Goal: Task Accomplishment & Management: Use online tool/utility

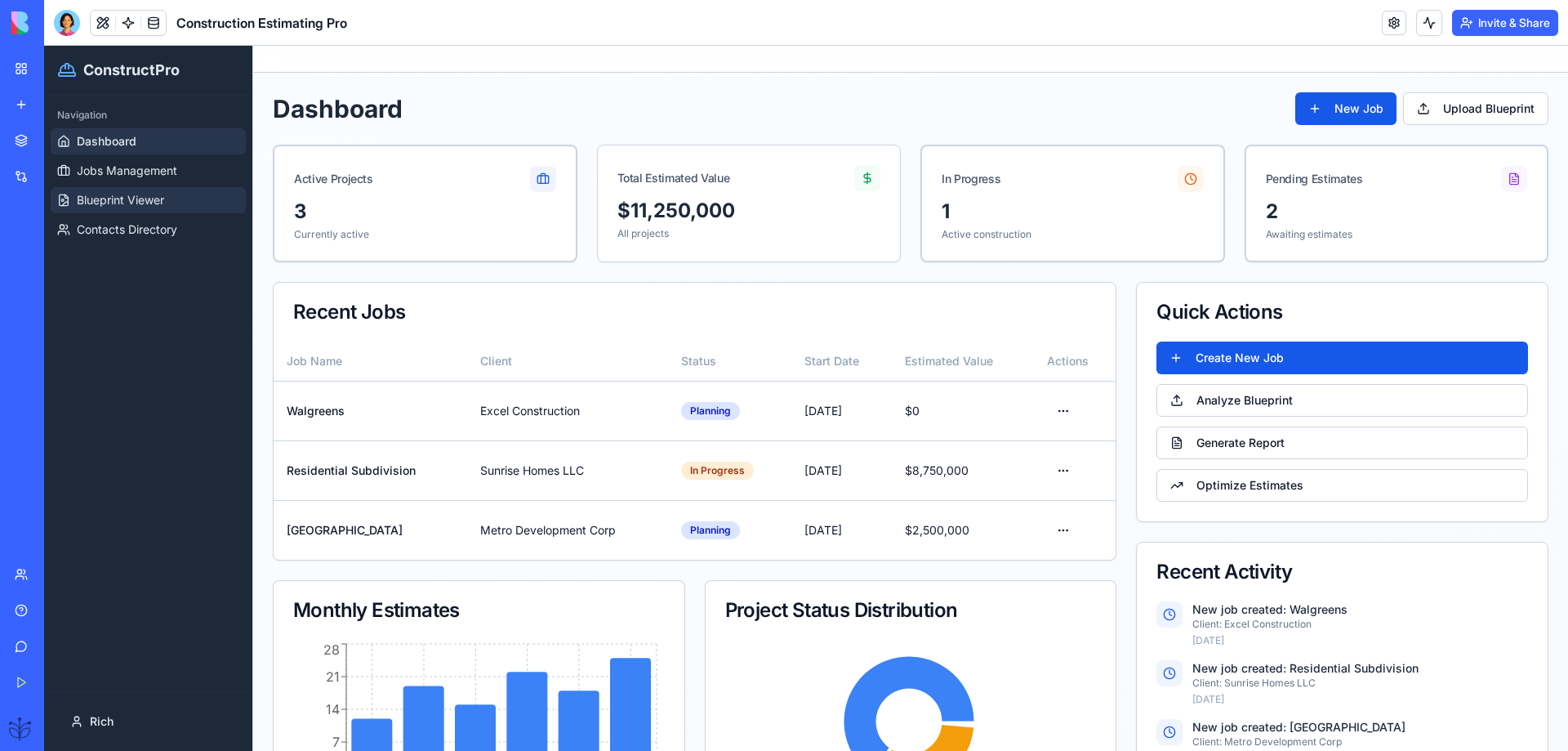
click at [113, 195] on span "Blueprint Viewer" at bounding box center [120, 200] width 87 height 17
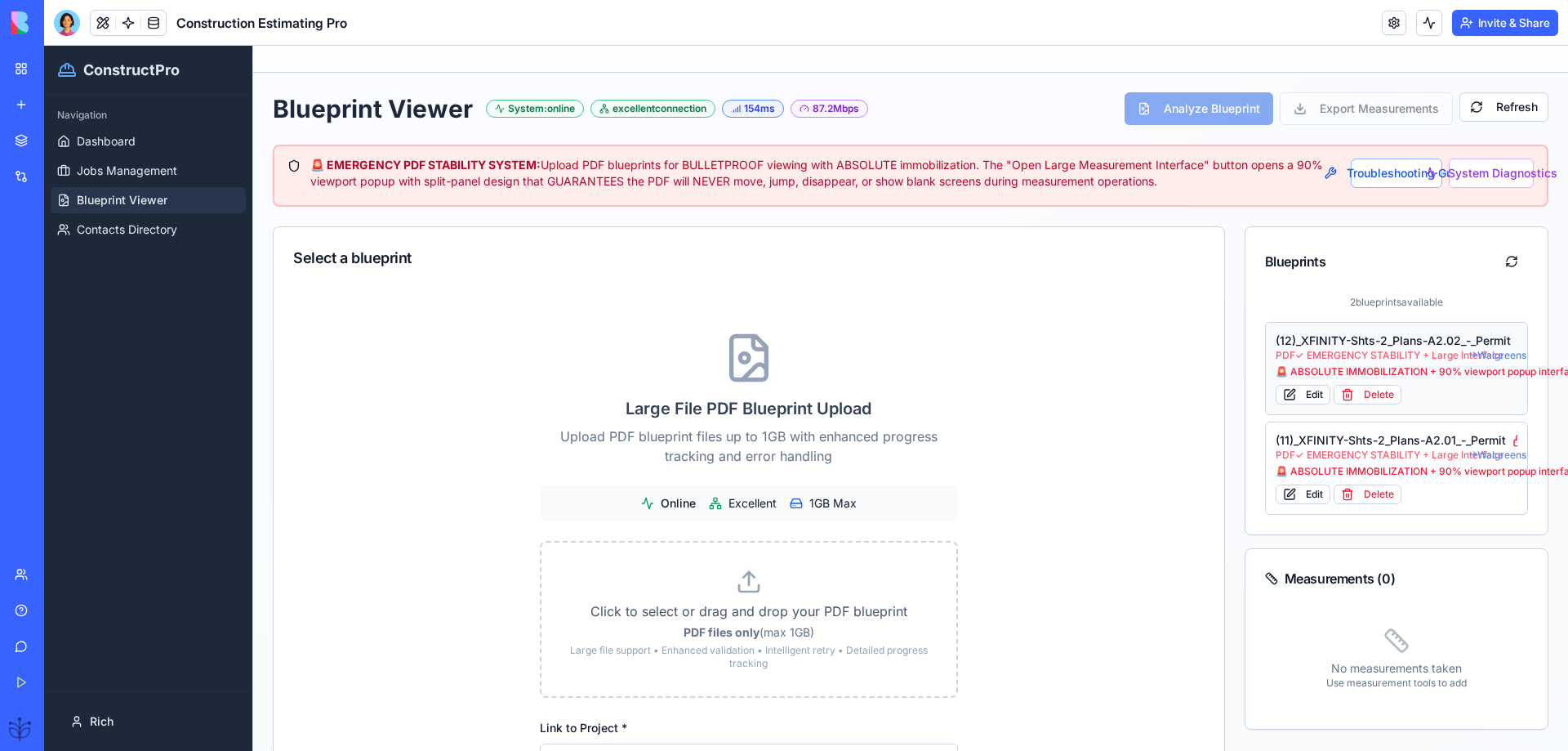
click at [1317, 366] on div "🚨 ABSOLUTE IMMOBILIZATION + 90% viewport popup interface" at bounding box center [1397, 371] width 243 height 13
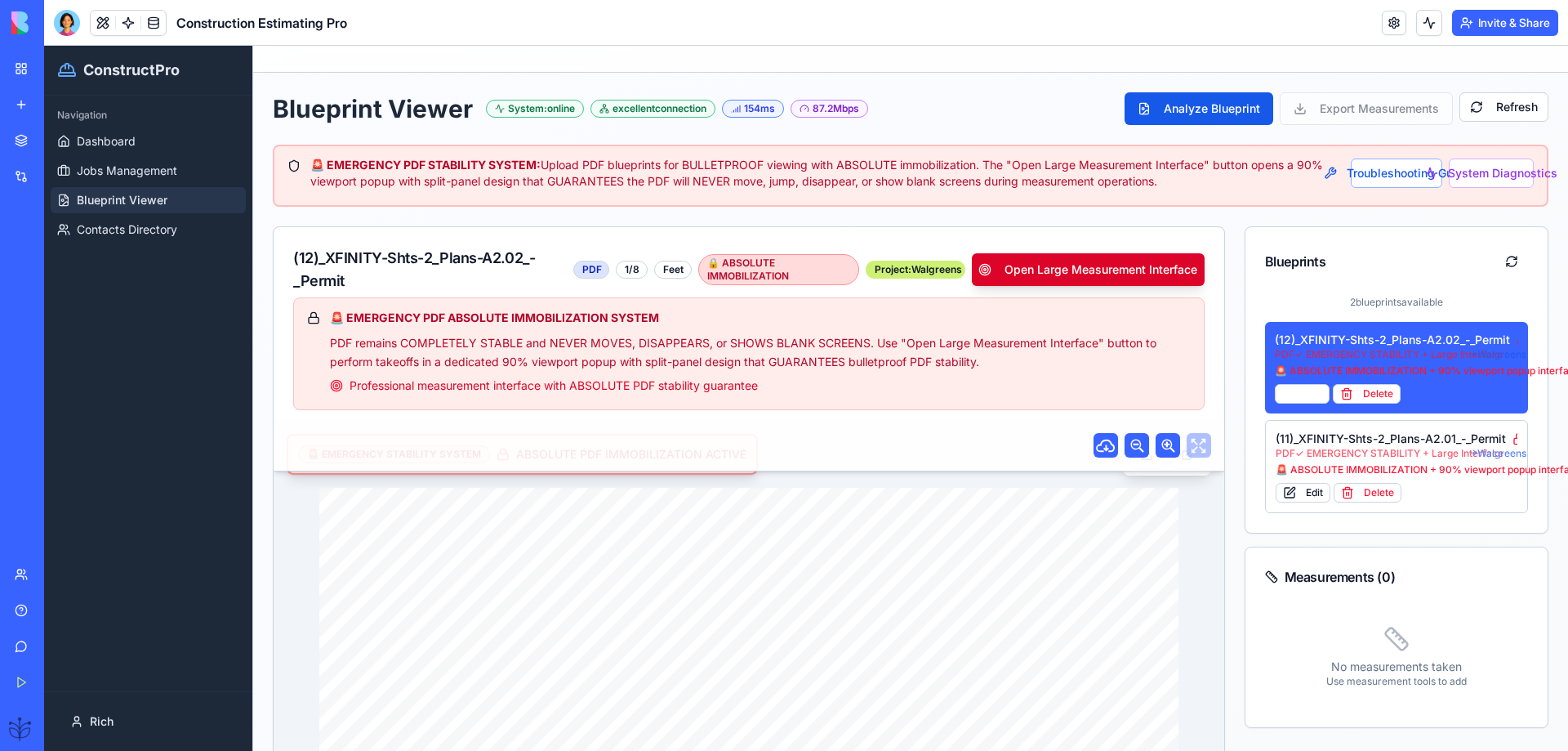
click at [1083, 276] on button "Open Large Measurement Interface" at bounding box center [1088, 269] width 232 height 33
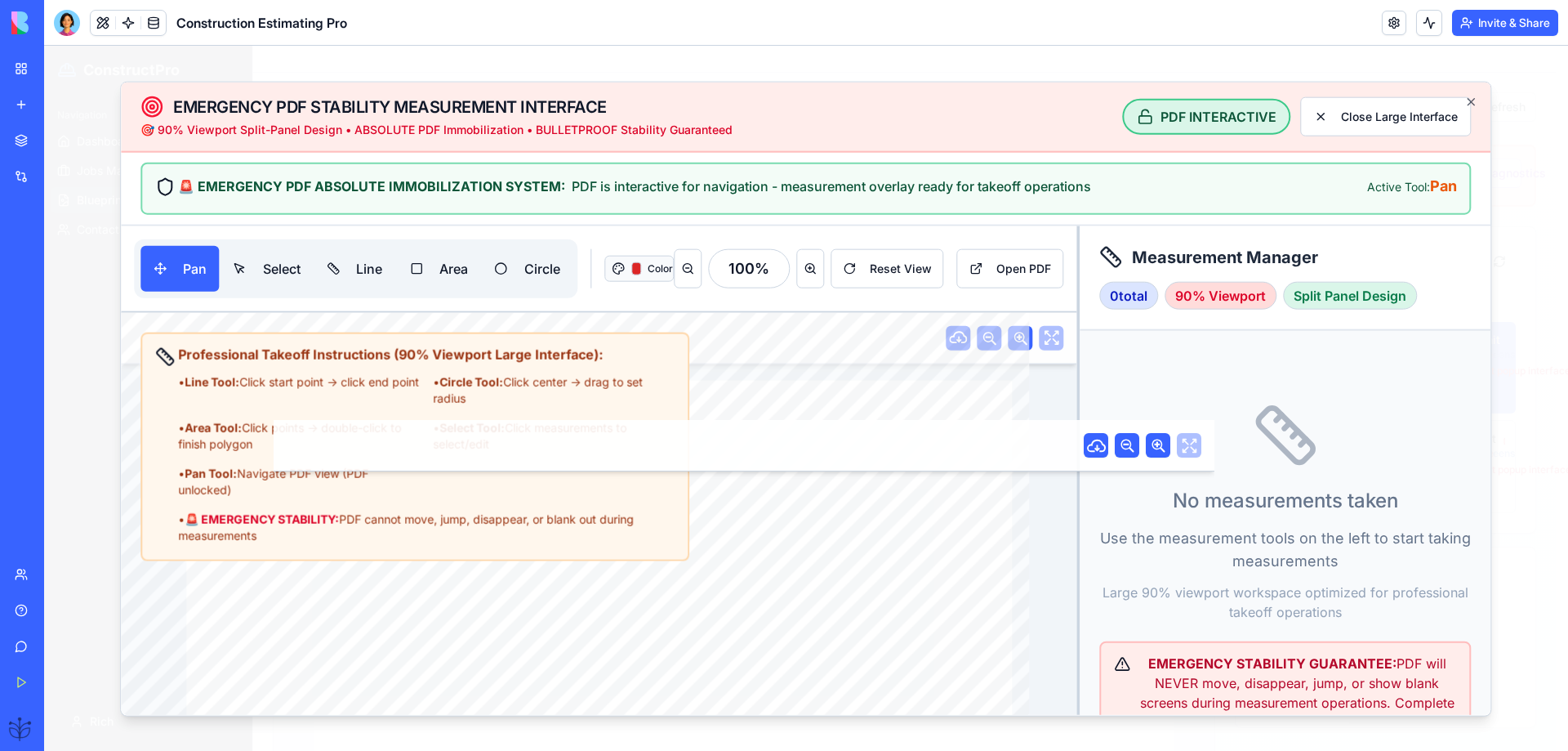
click at [645, 268] on button "Color" at bounding box center [638, 268] width 69 height 26
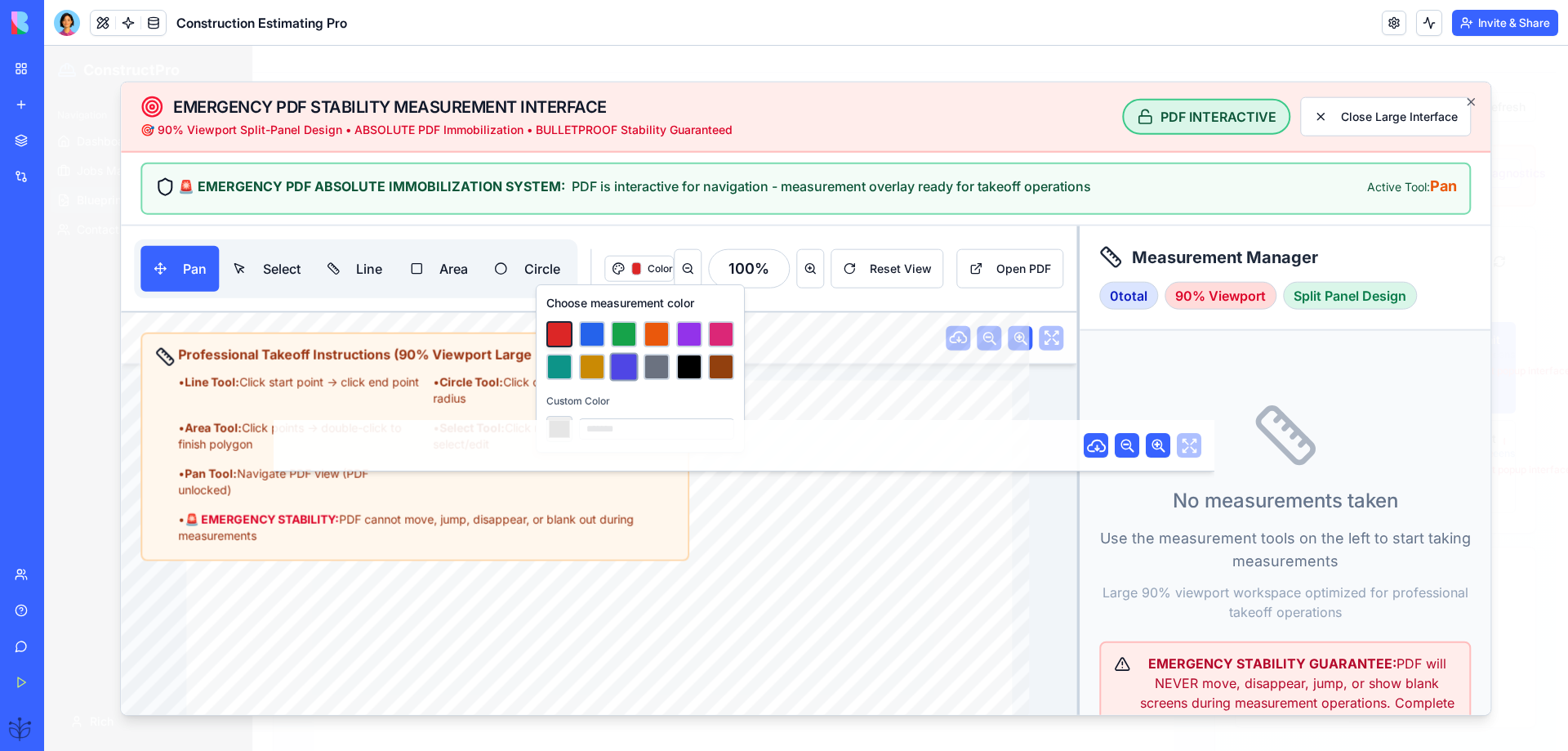
click at [625, 361] on button at bounding box center [624, 366] width 29 height 29
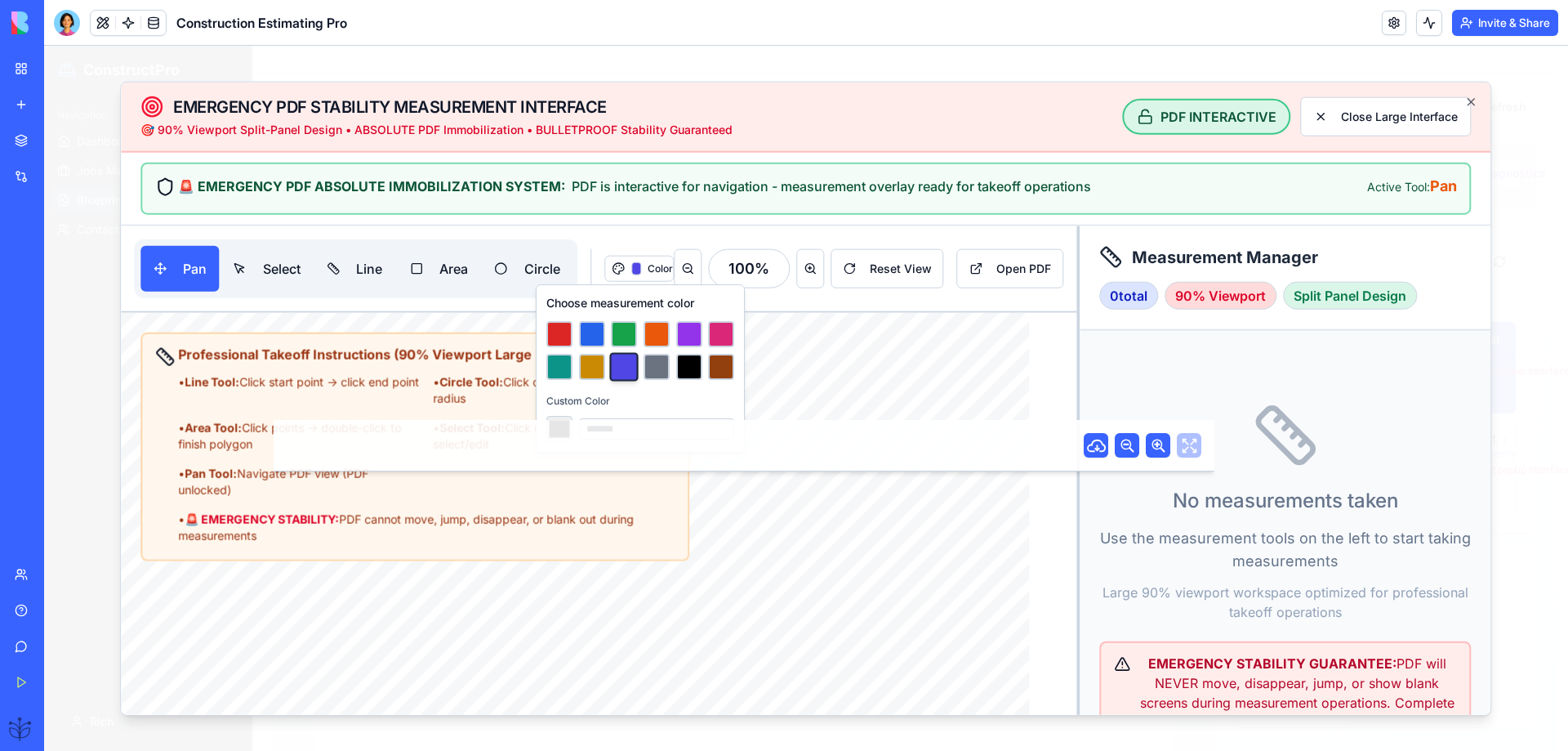
type input "*******"
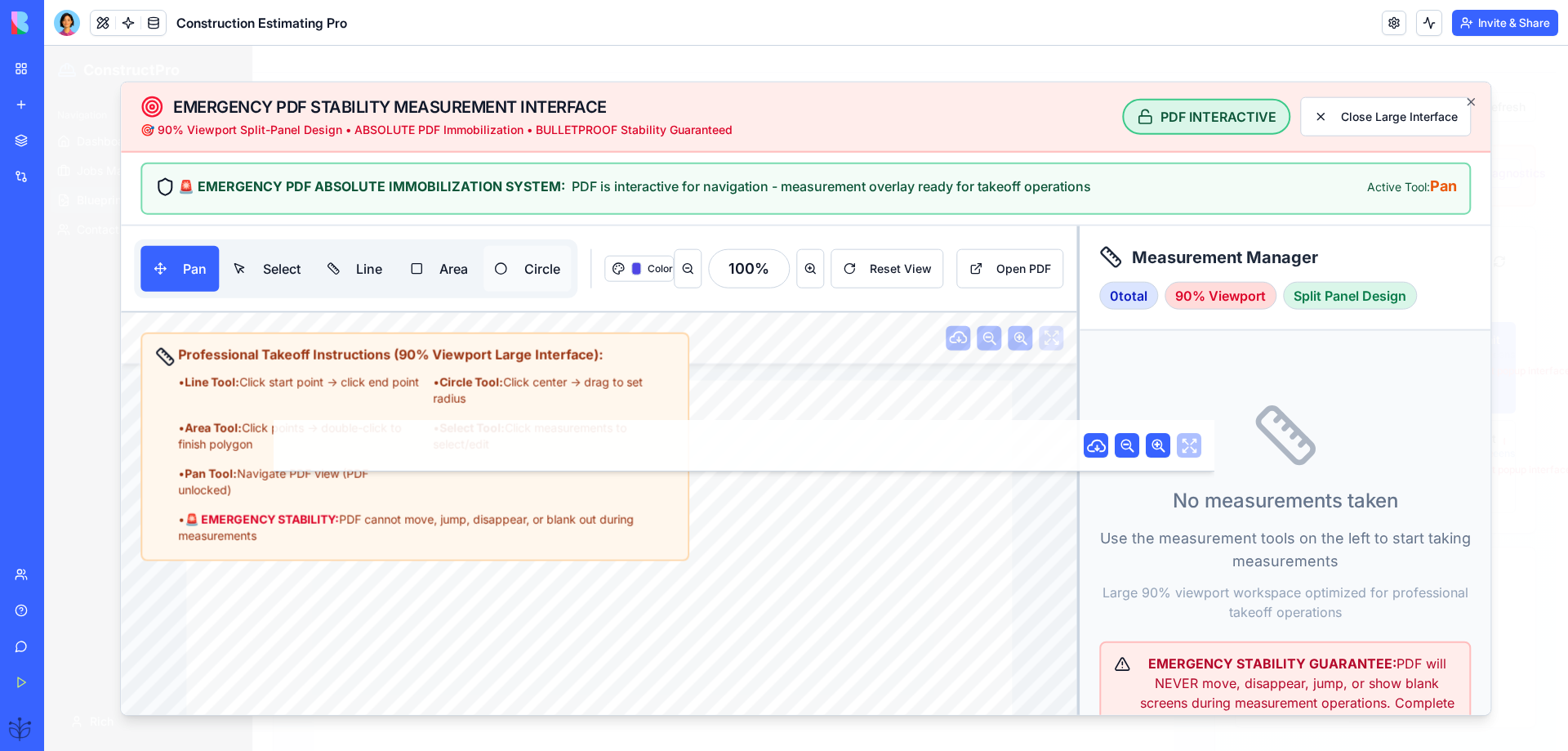
click at [506, 265] on button "Circle" at bounding box center [527, 268] width 87 height 46
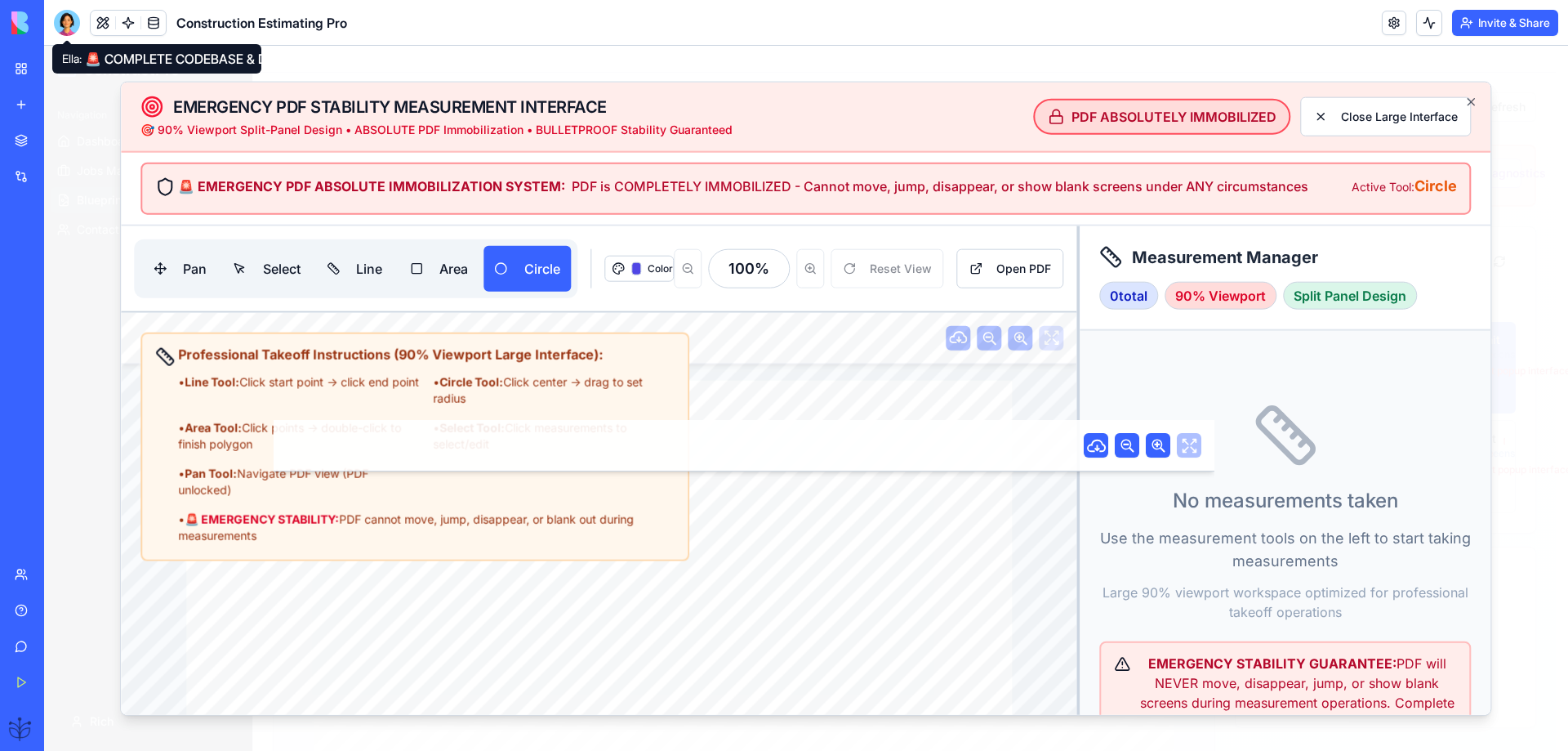
click at [68, 20] on div at bounding box center [67, 23] width 26 height 26
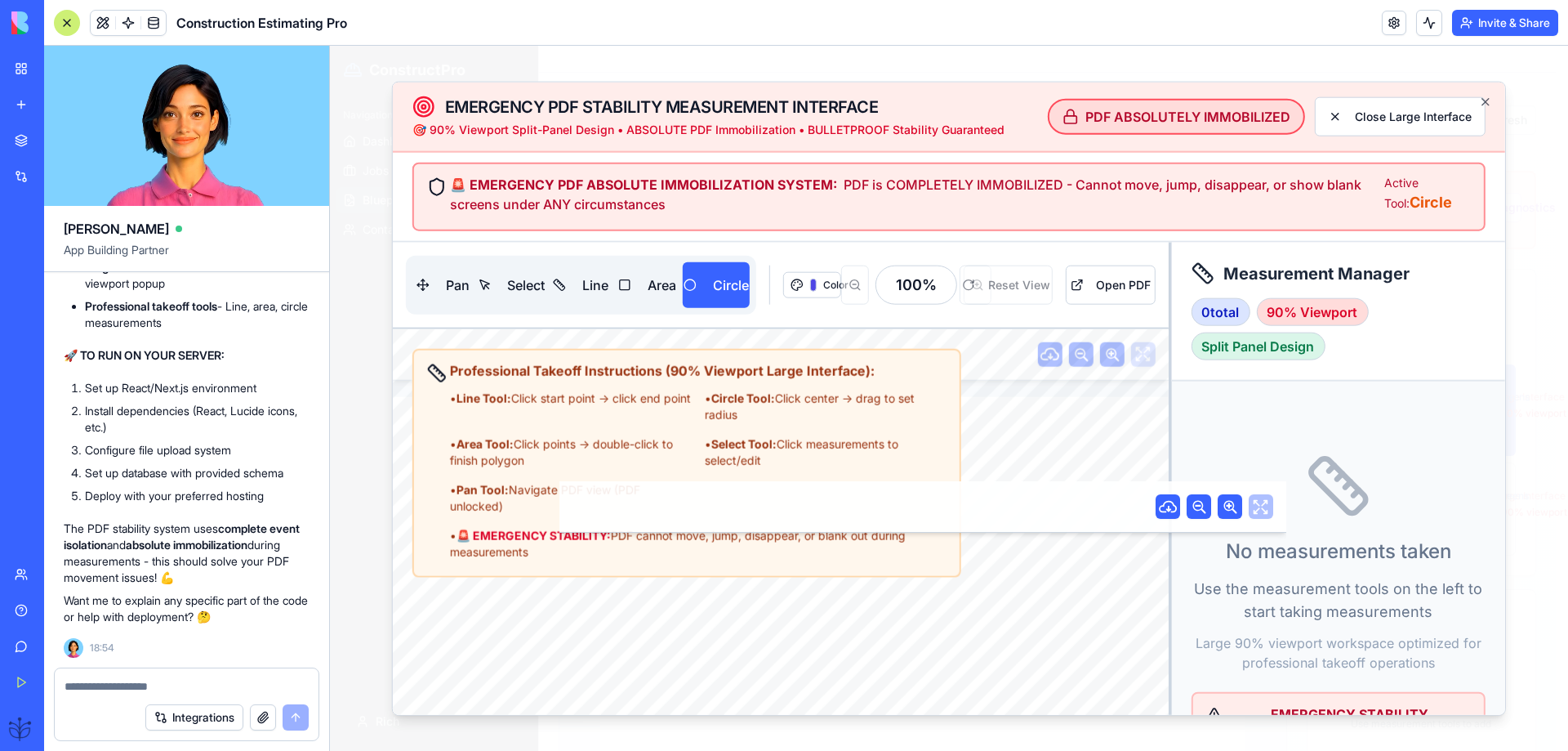
click at [82, 682] on div at bounding box center [186, 682] width 264 height 26
click at [72, 688] on textarea at bounding box center [186, 686] width 244 height 17
click at [68, 690] on textarea at bounding box center [186, 686] width 244 height 17
click at [68, 689] on textarea at bounding box center [186, 686] width 244 height 17
type textarea "**********"
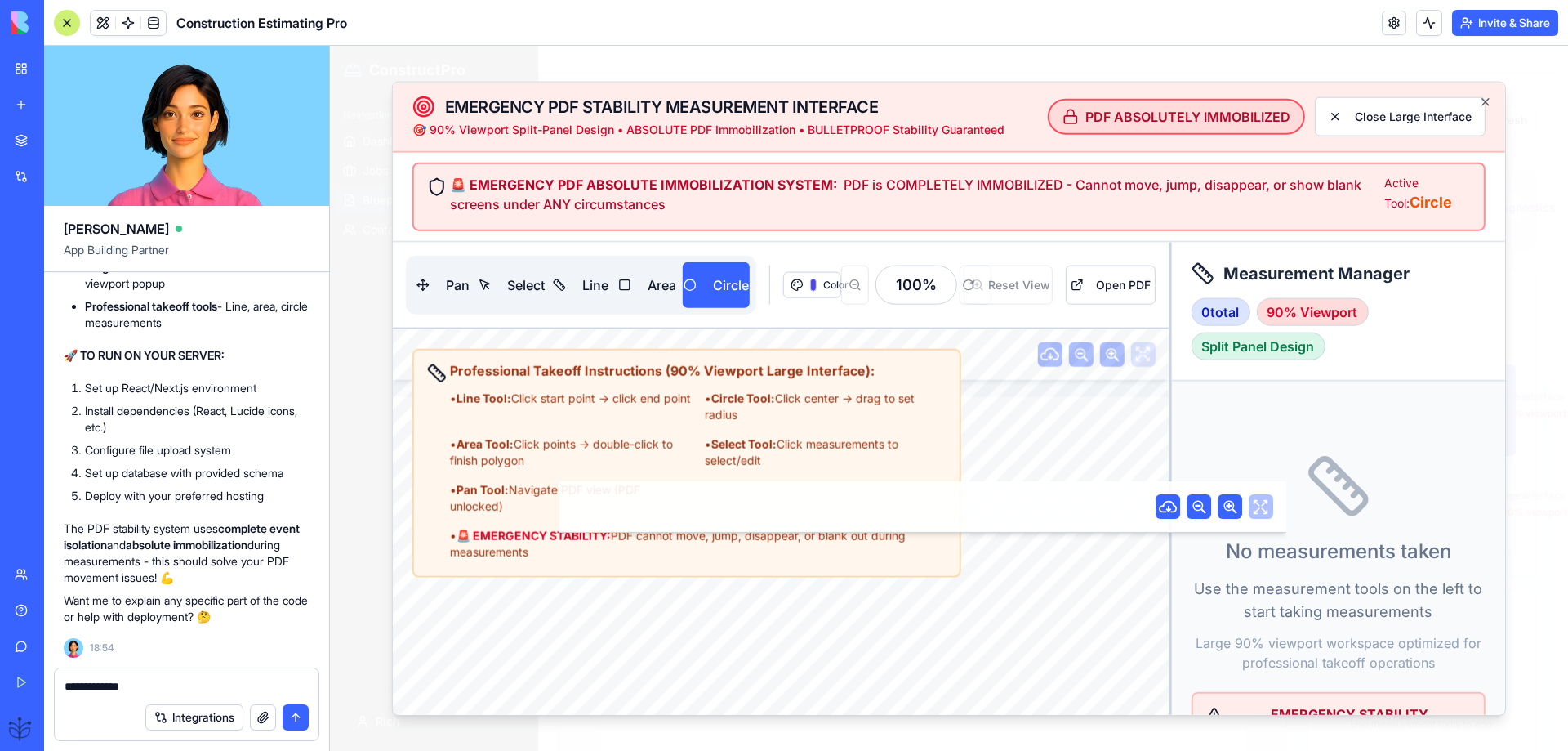
click at [144, 687] on textarea "**********" at bounding box center [186, 686] width 244 height 17
click at [252, 690] on textarea "**********" at bounding box center [186, 686] width 244 height 17
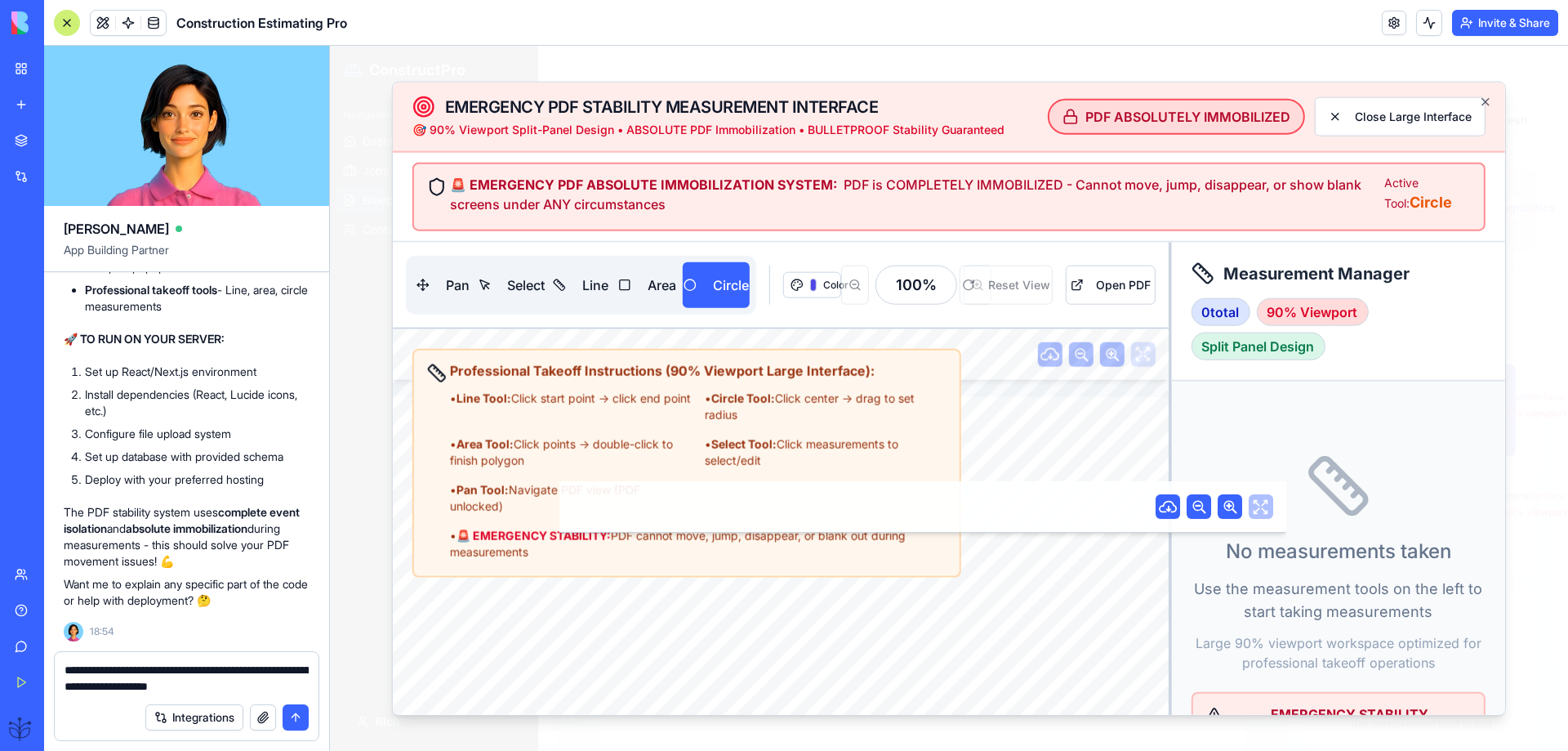
click at [682, 261] on button "Circle" at bounding box center [716, 284] width 67 height 46
click at [216, 687] on textarea "**********" at bounding box center [186, 677] width 244 height 33
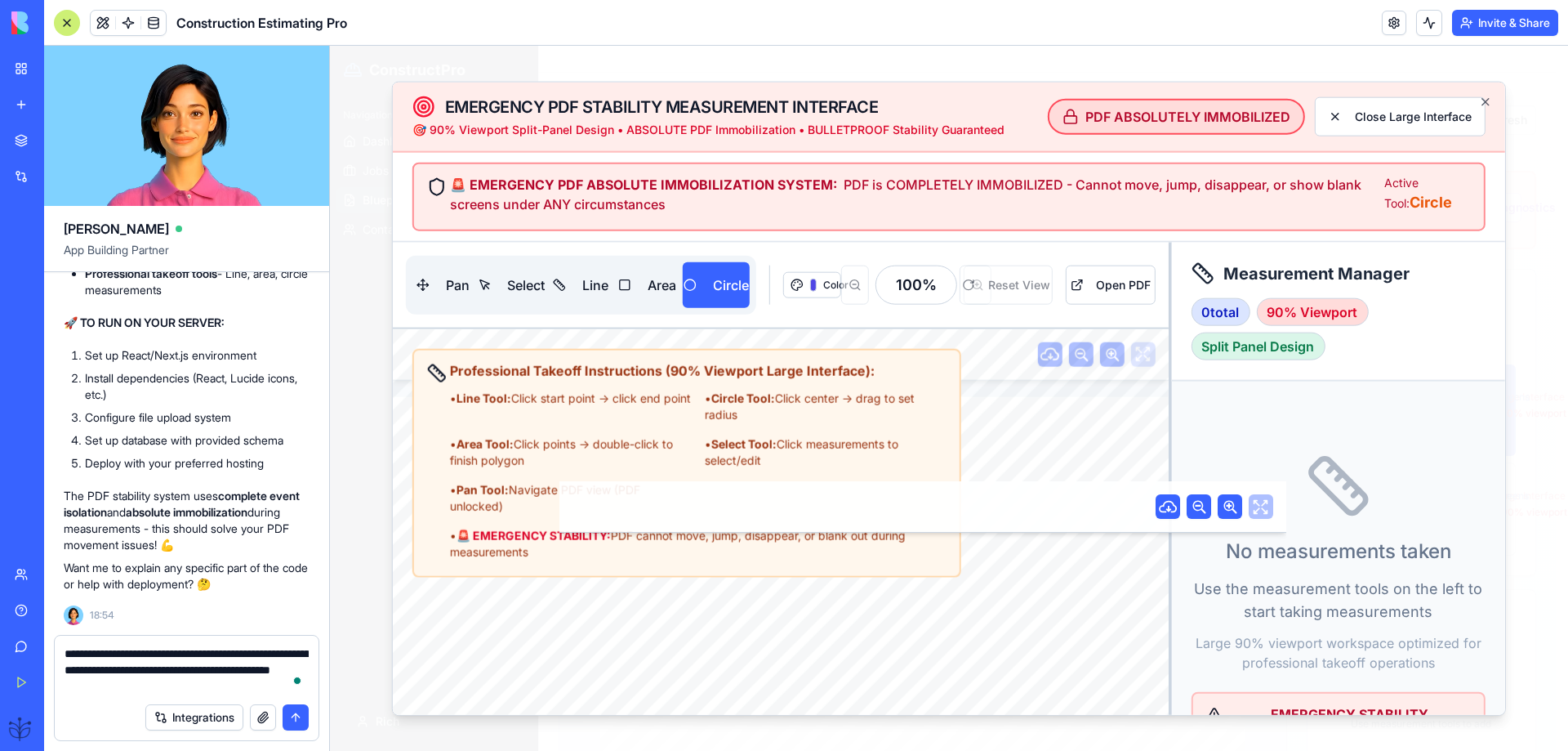
type textarea "**********"
click at [301, 722] on button "submit" at bounding box center [295, 718] width 26 height 26
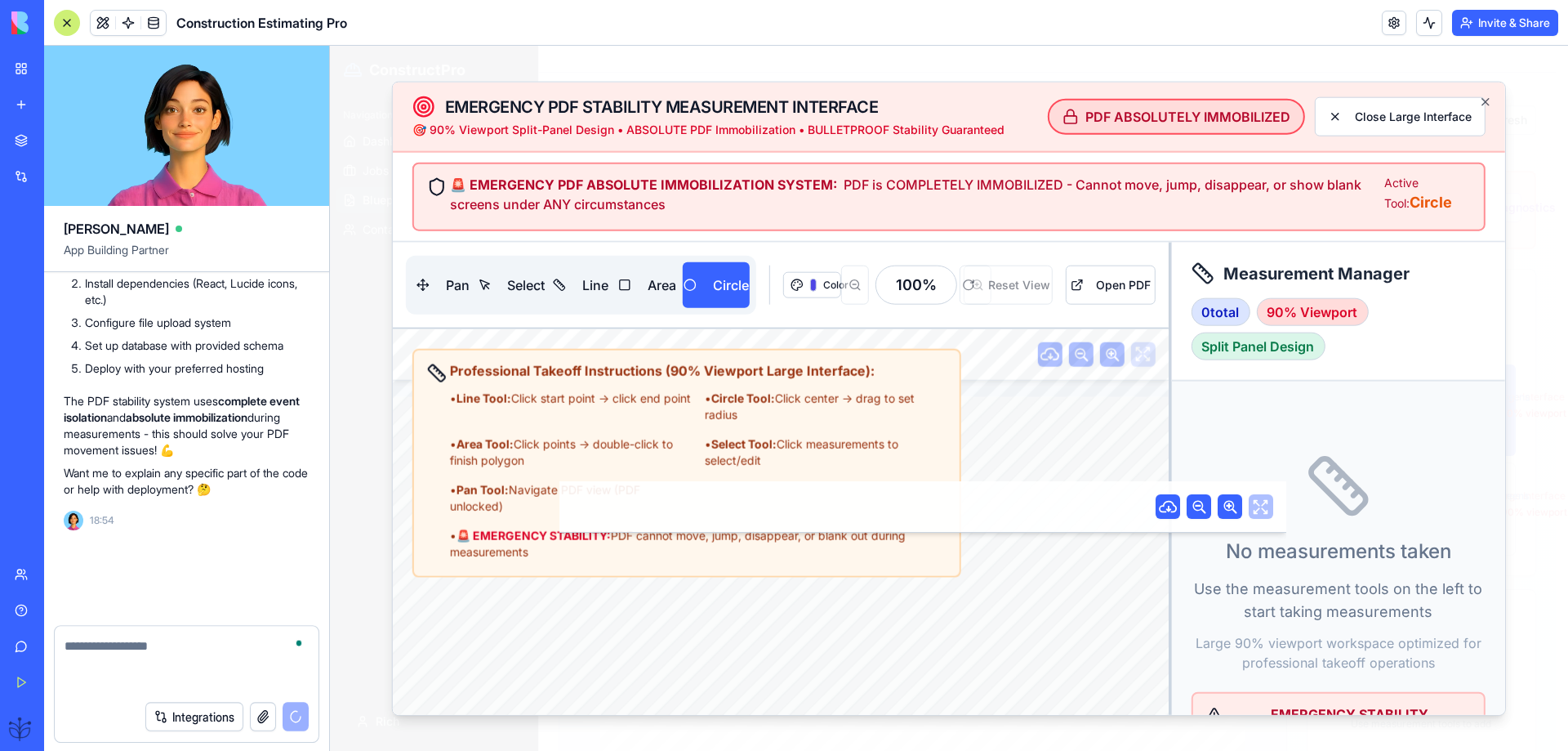
scroll to position [62020, 0]
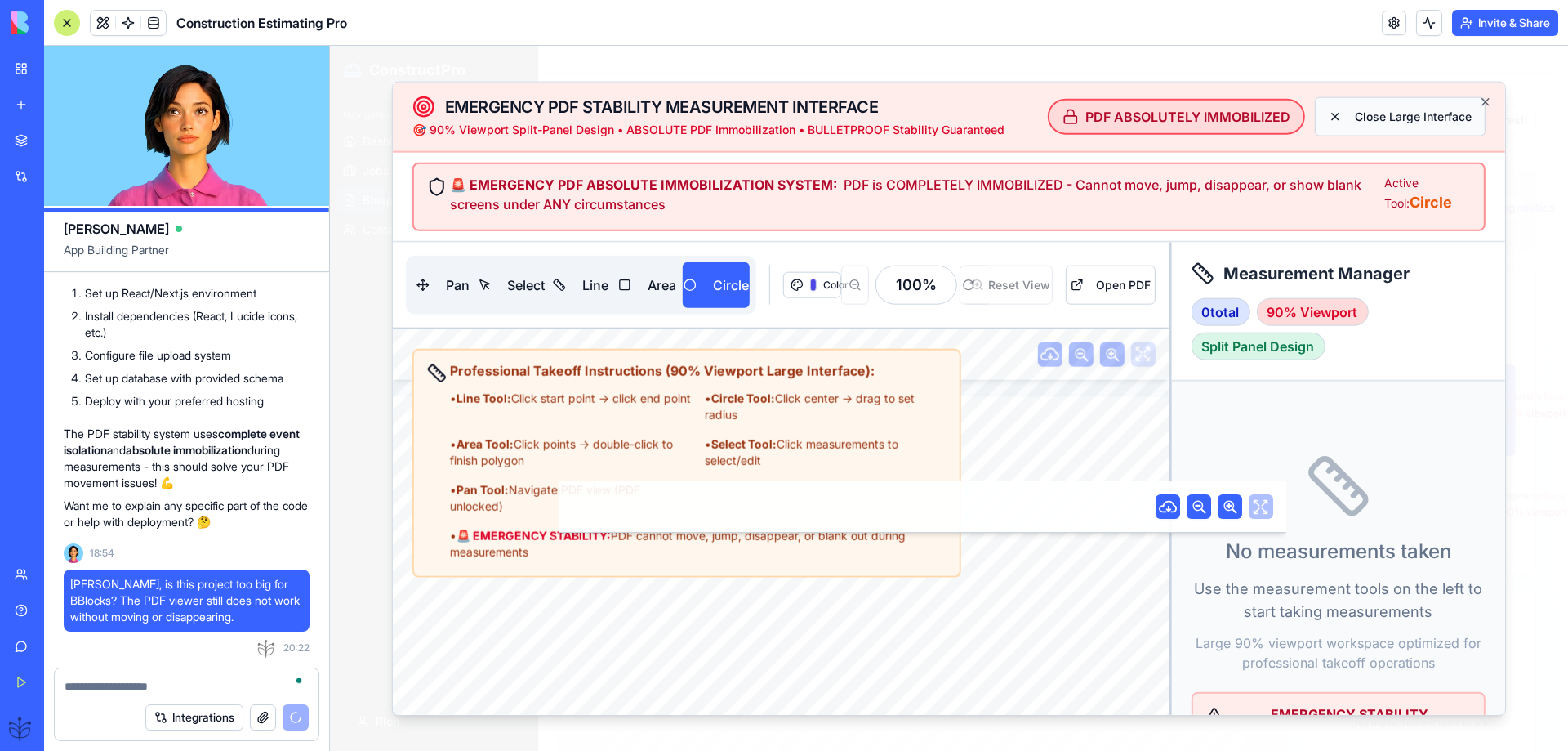
click at [1374, 120] on button "Close Large Interface" at bounding box center [1400, 116] width 171 height 40
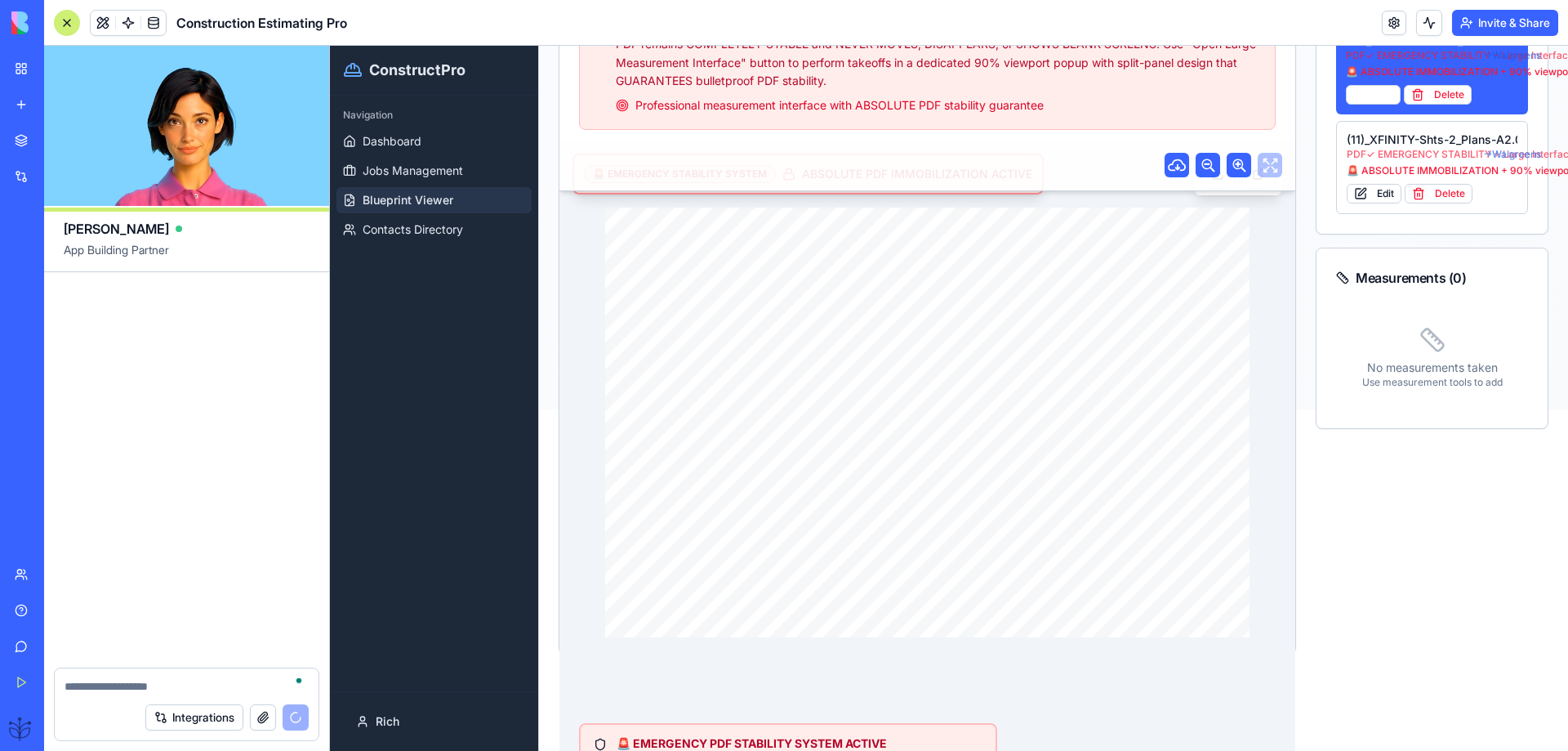
scroll to position [63026, 0]
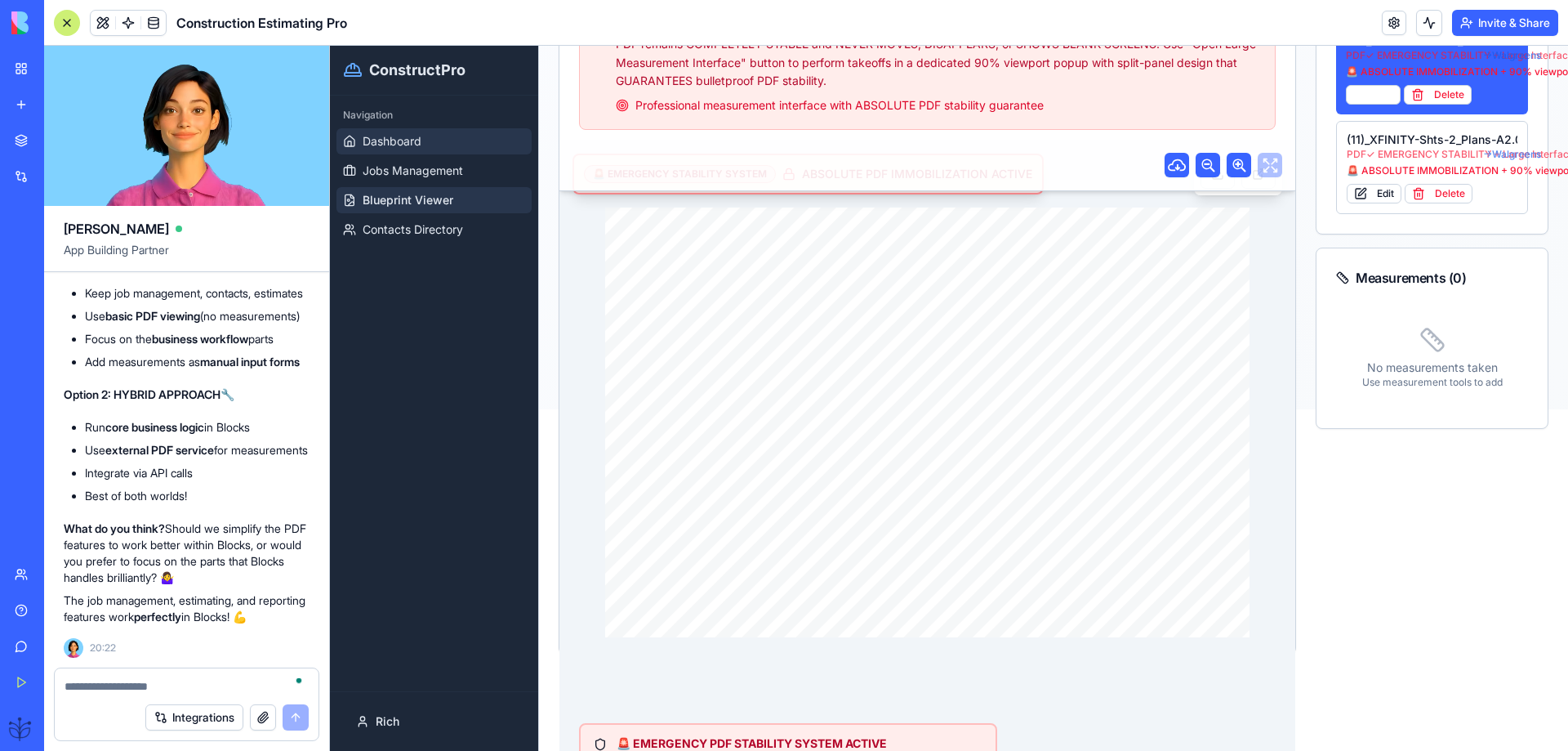
click at [377, 146] on span "Dashboard" at bounding box center [391, 141] width 59 height 17
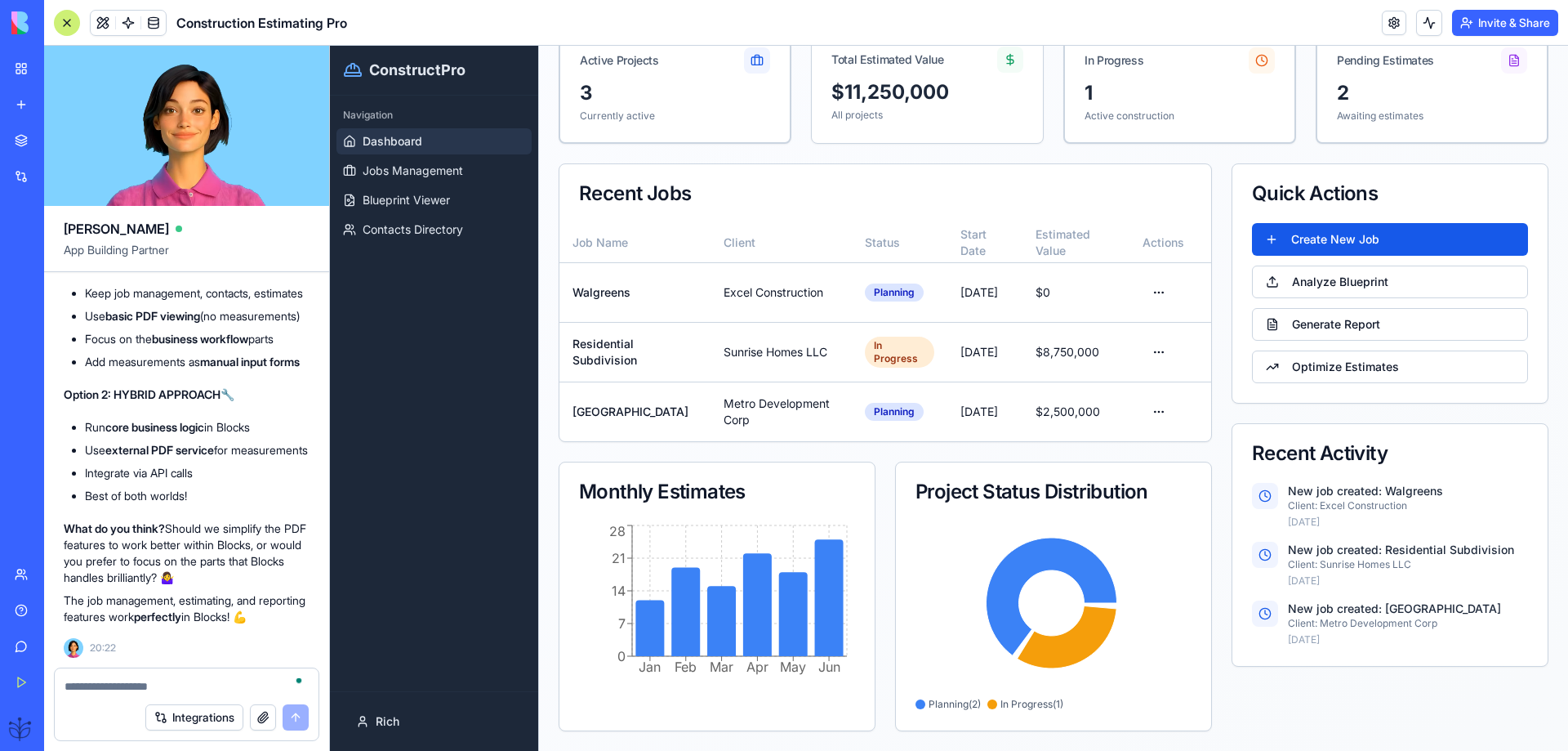
scroll to position [63026, 0]
drag, startPoint x: 171, startPoint y: 441, endPoint x: 91, endPoint y: 420, distance: 82.7
click at [86, 441] on li "Use external PDF service for measurements" at bounding box center [197, 449] width 224 height 17
copy li "Use external PDF service for measurements"
paste textarea "**********"
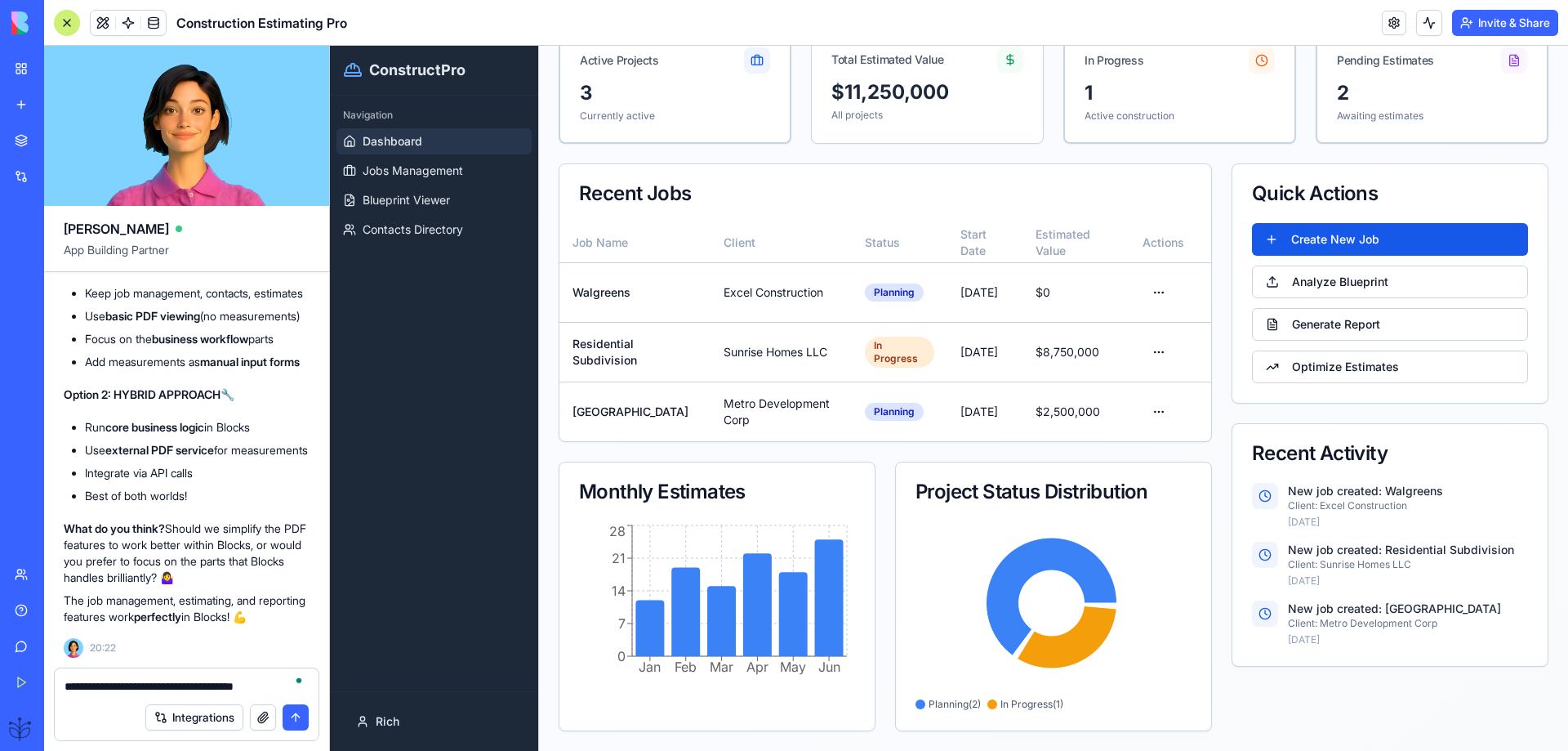
type textarea "**********"
click at [288, 713] on button "submit" at bounding box center [295, 718] width 26 height 26
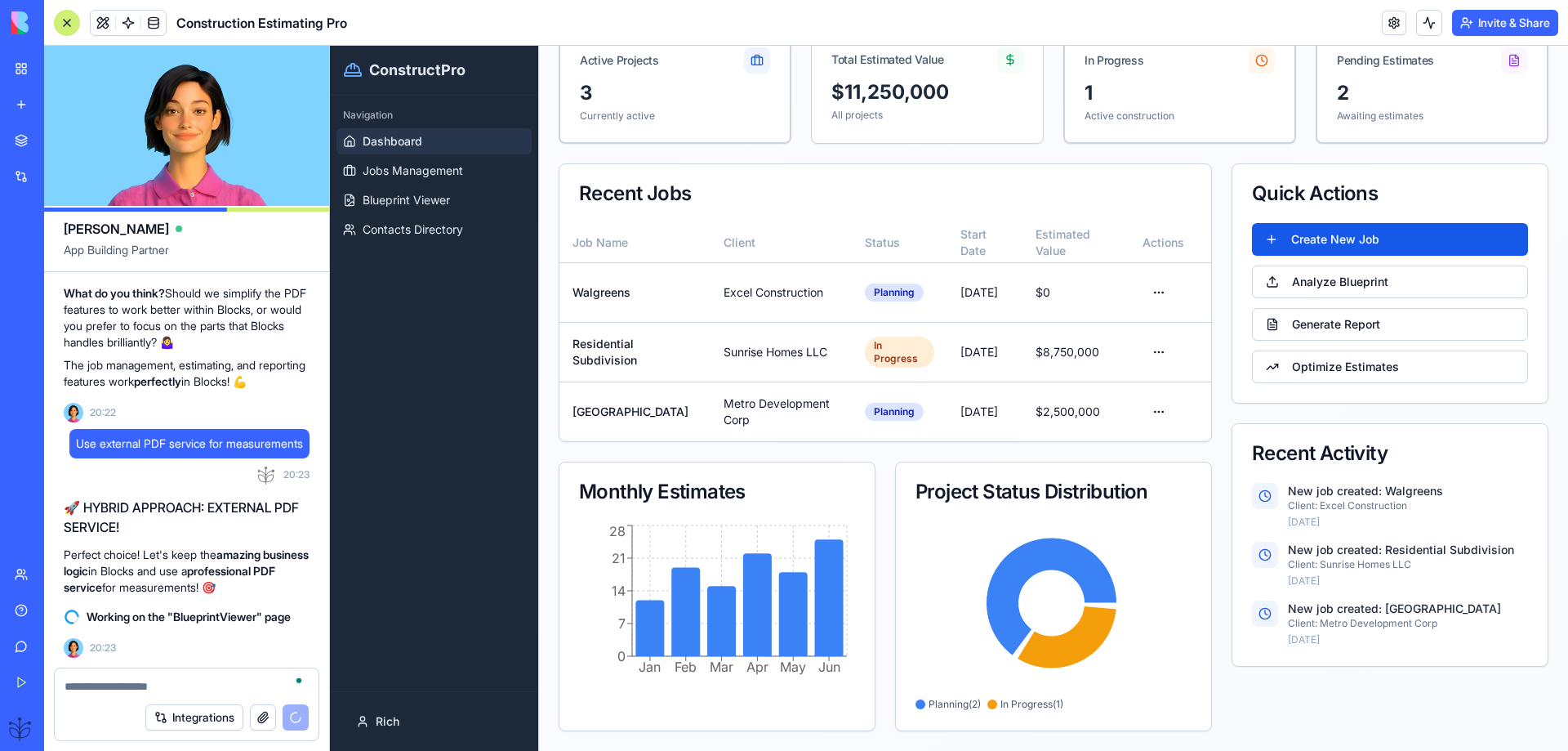
scroll to position [63075, 0]
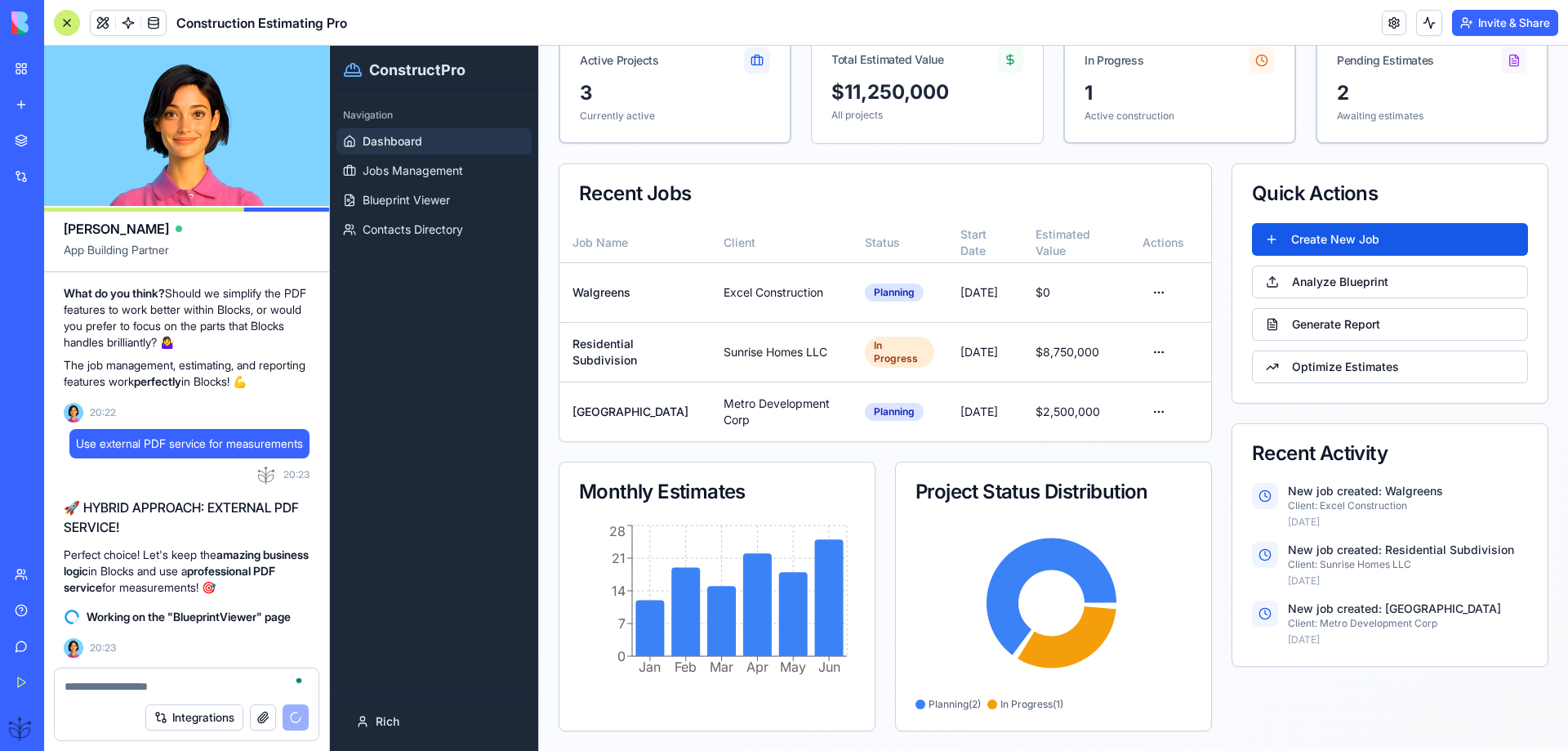
drag, startPoint x: 189, startPoint y: 409, endPoint x: 82, endPoint y: 408, distance: 107.0
click at [82, 269] on ul "Run core business logic in Blocks Use external PDF service for measurements Int…" at bounding box center [186, 226] width 246 height 85
copy li "Integrate via API calls"
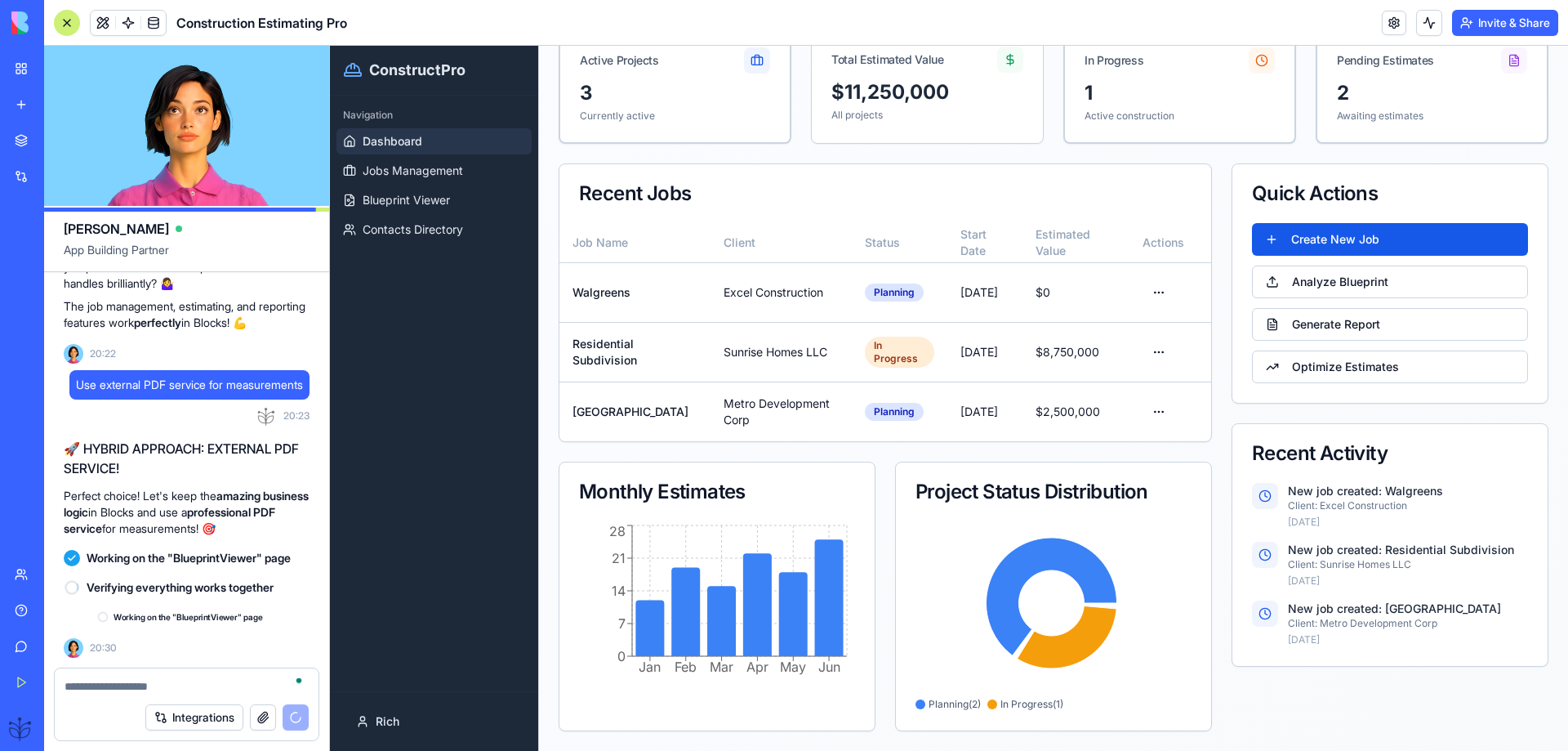
scroll to position [63352, 0]
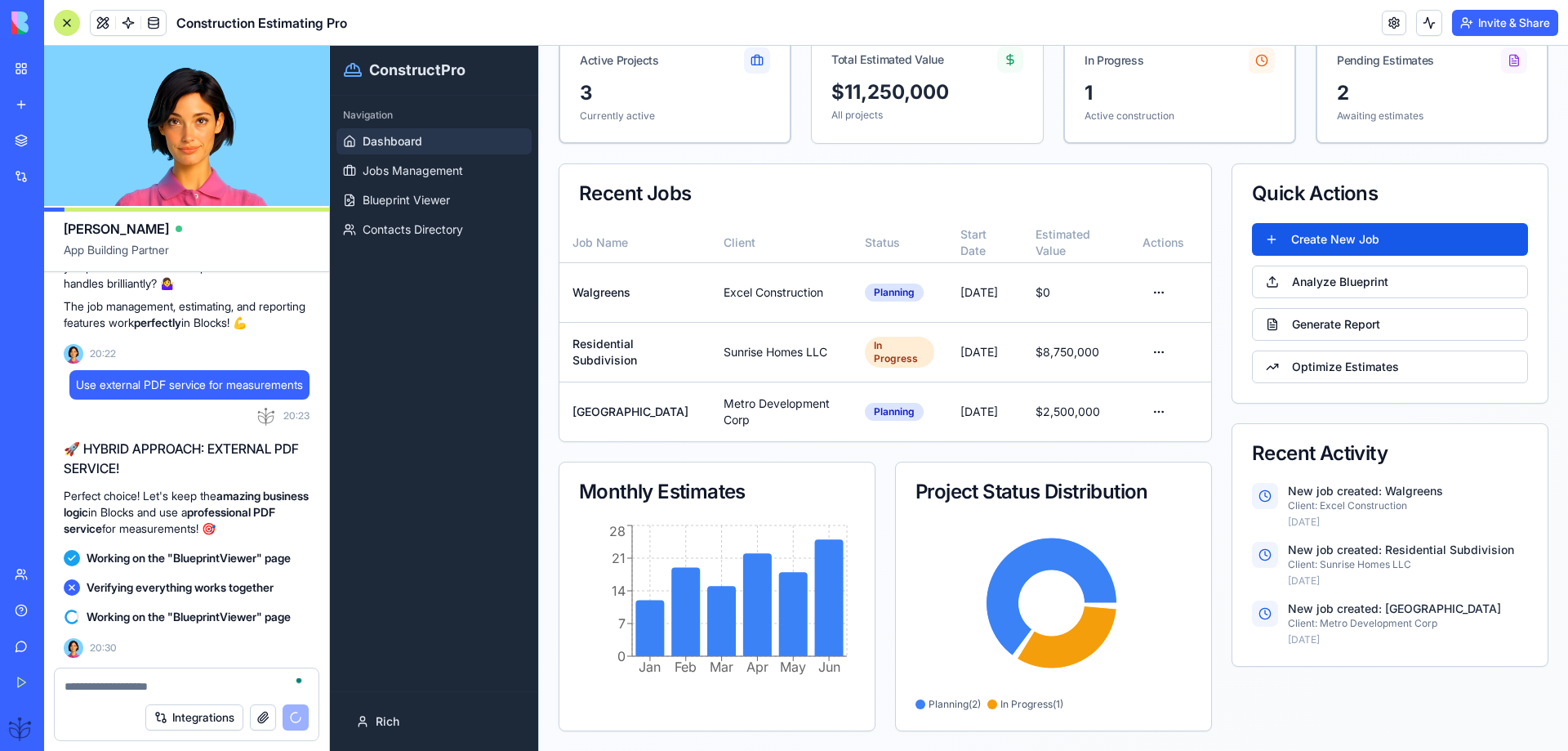
click at [75, 687] on textarea "To enrich screen reader interactions, please activate Accessibility in Grammarl…" at bounding box center [186, 686] width 244 height 17
paste textarea "**********"
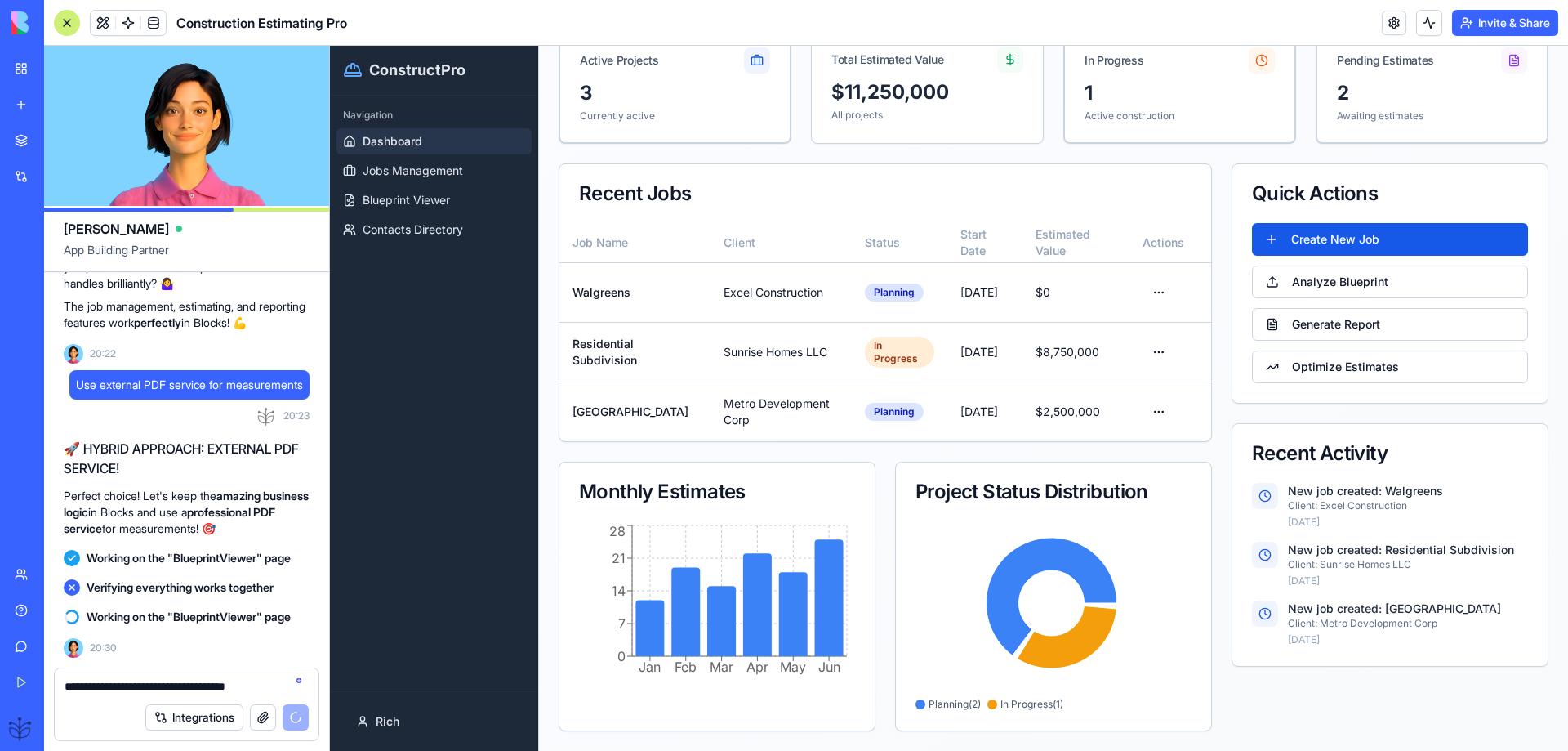
click at [113, 688] on textarea "**********" at bounding box center [186, 686] width 244 height 17
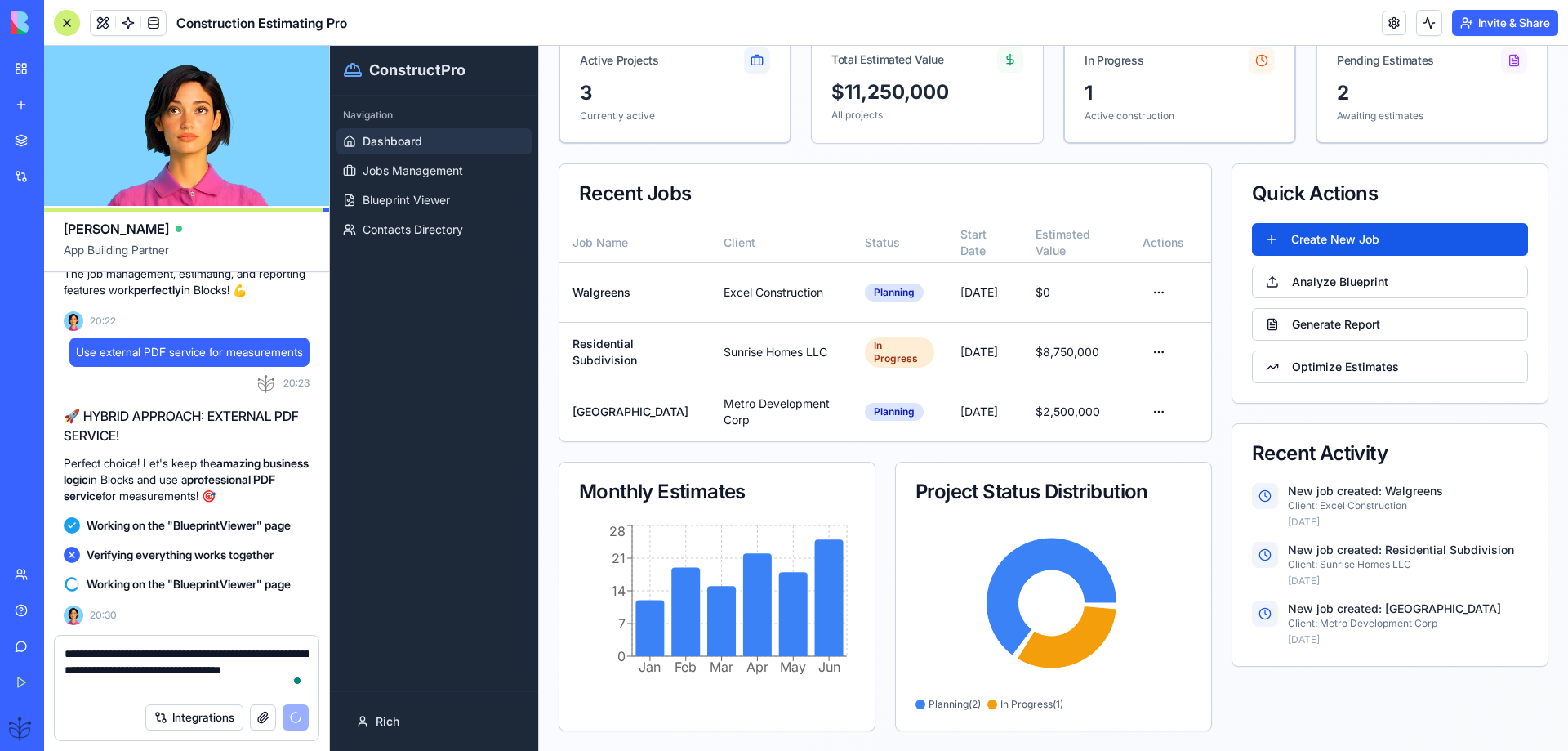
type textarea "**********"
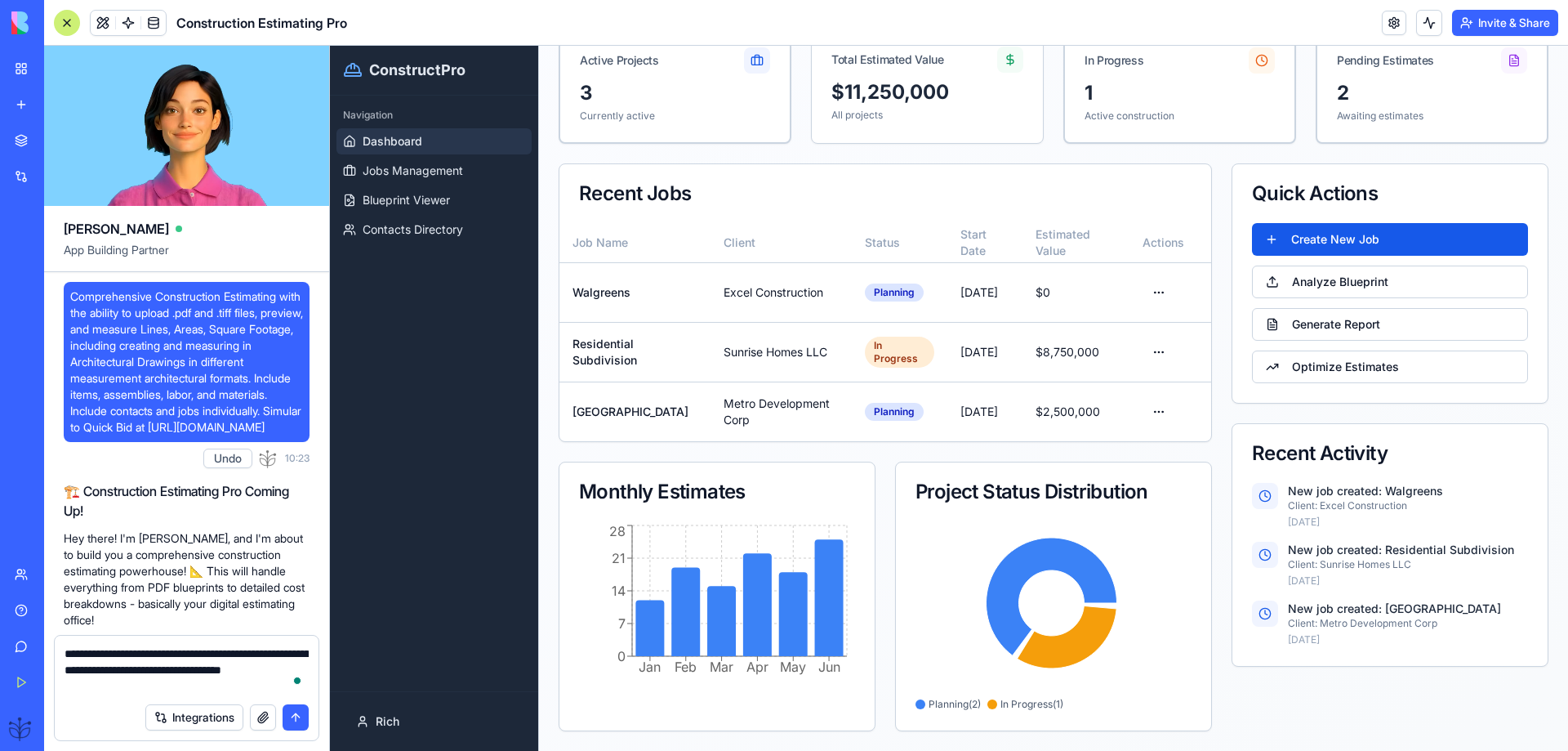
scroll to position [64169, 0]
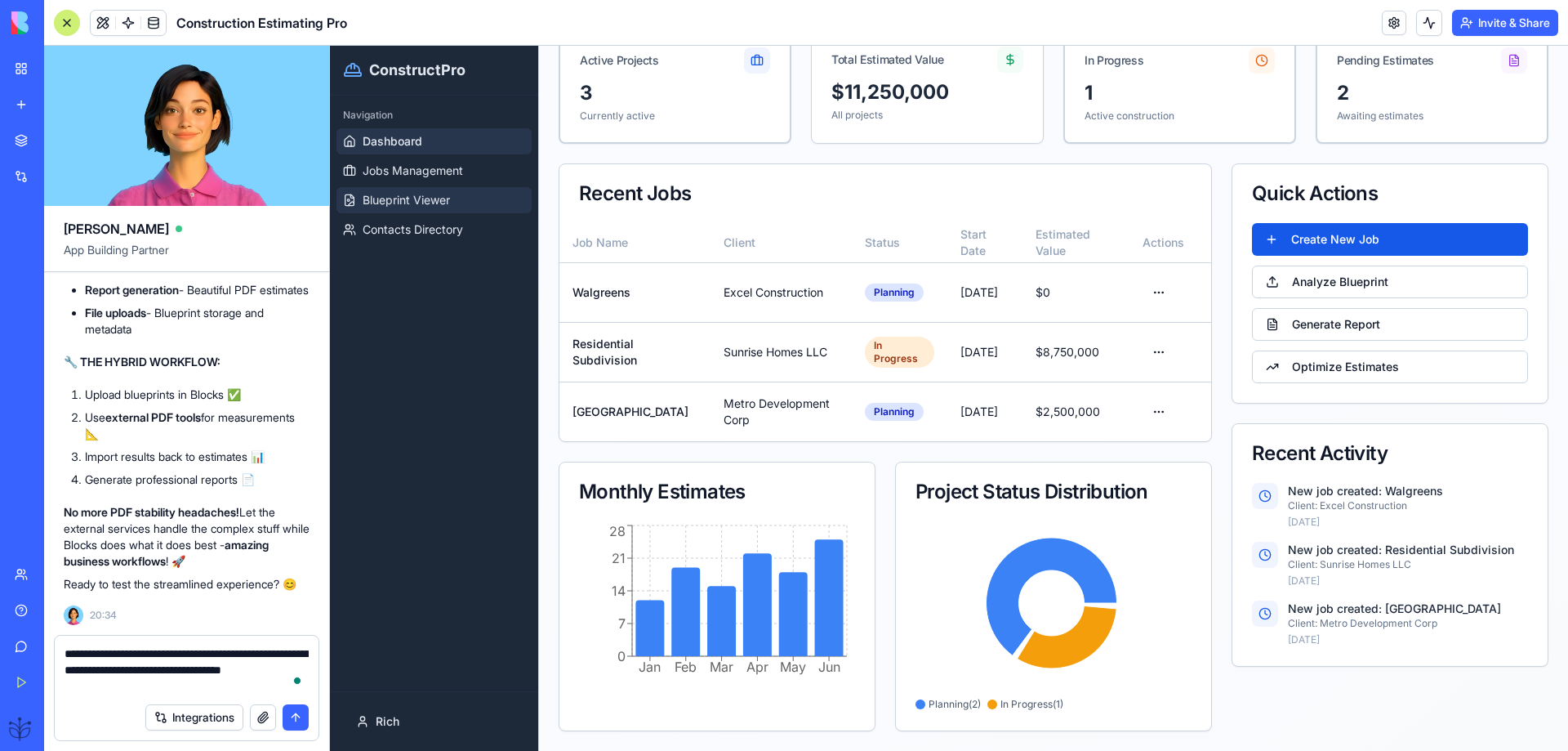
click at [403, 202] on span "Blueprint Viewer" at bounding box center [405, 200] width 87 height 17
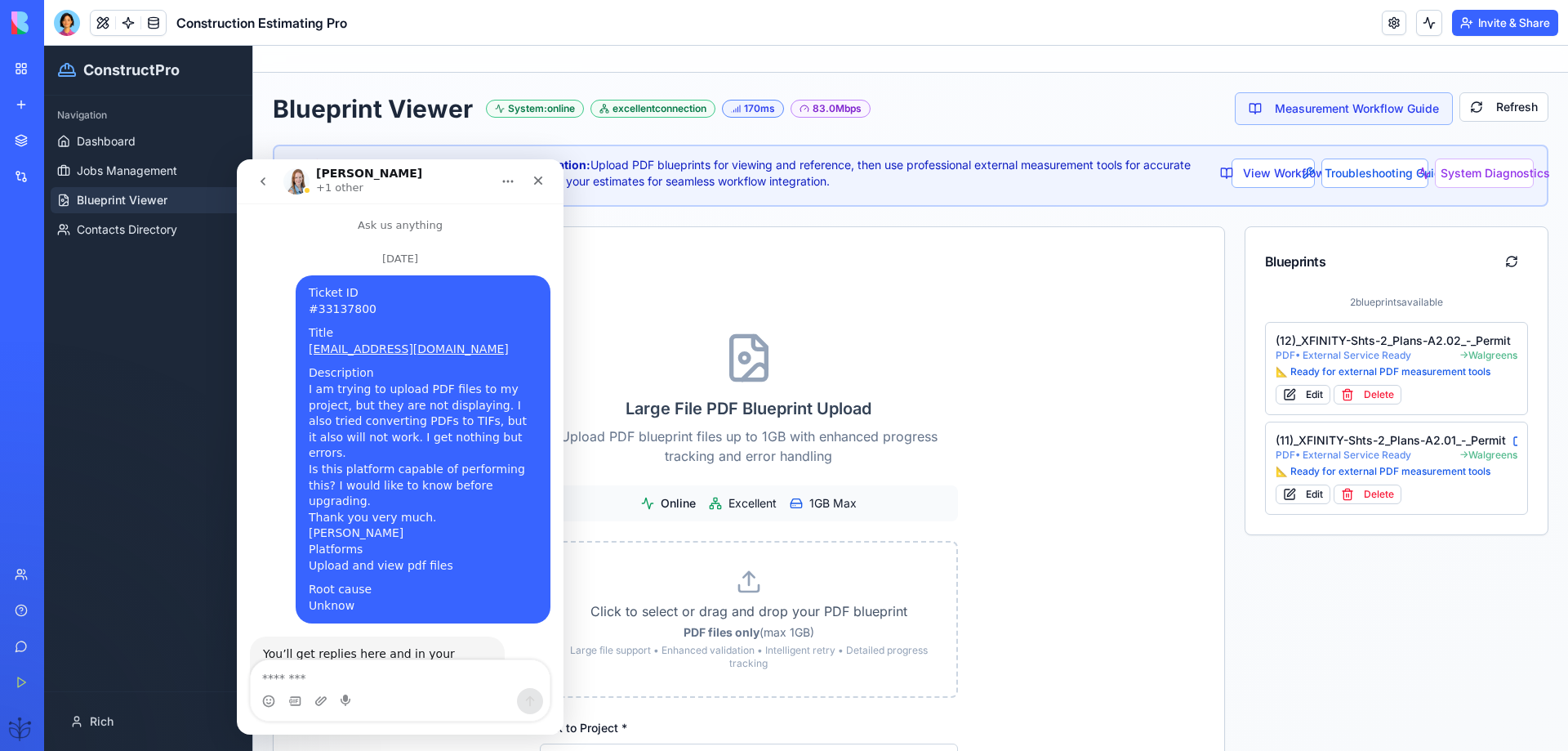
scroll to position [1878, 0]
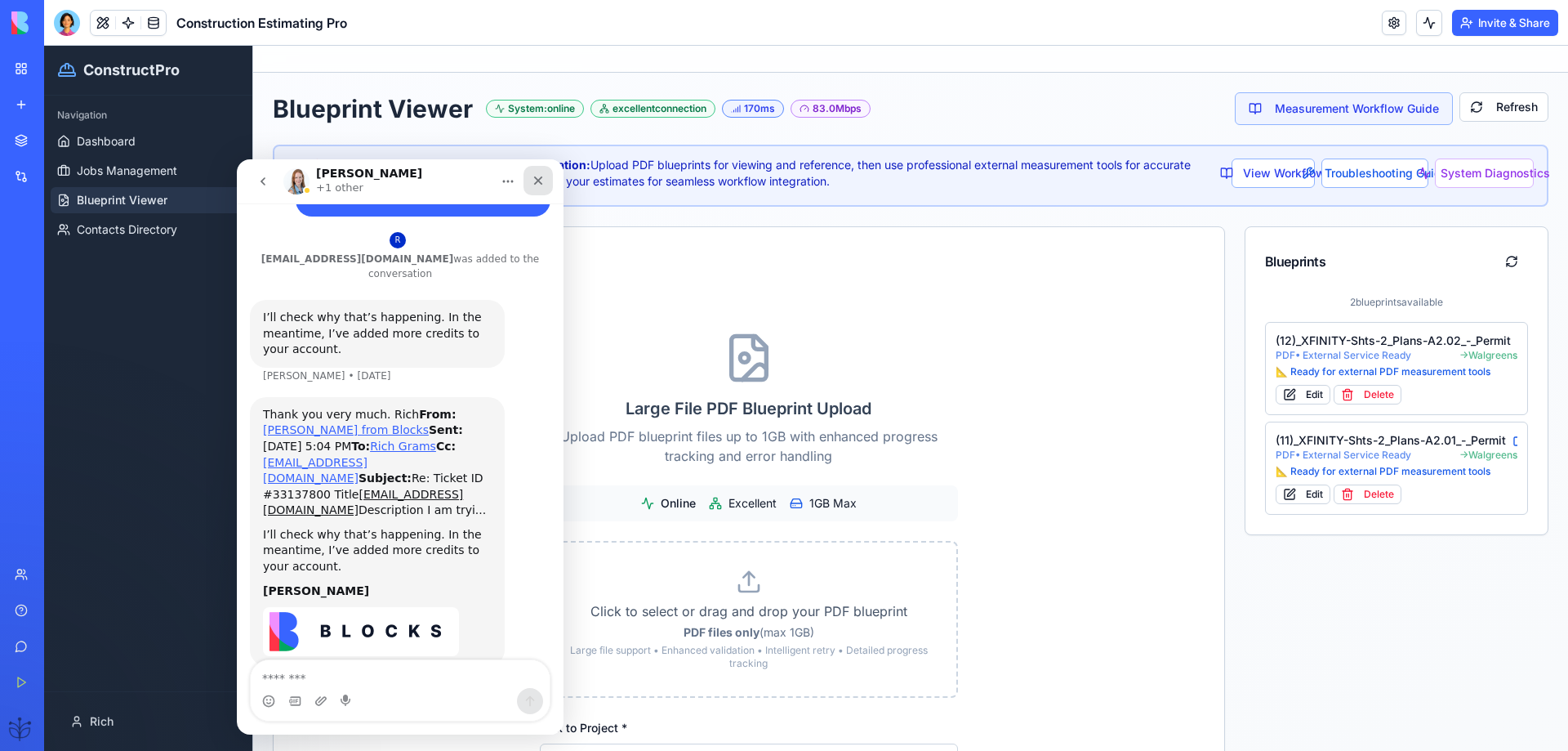
click at [533, 178] on icon "Close" at bounding box center [538, 180] width 13 height 13
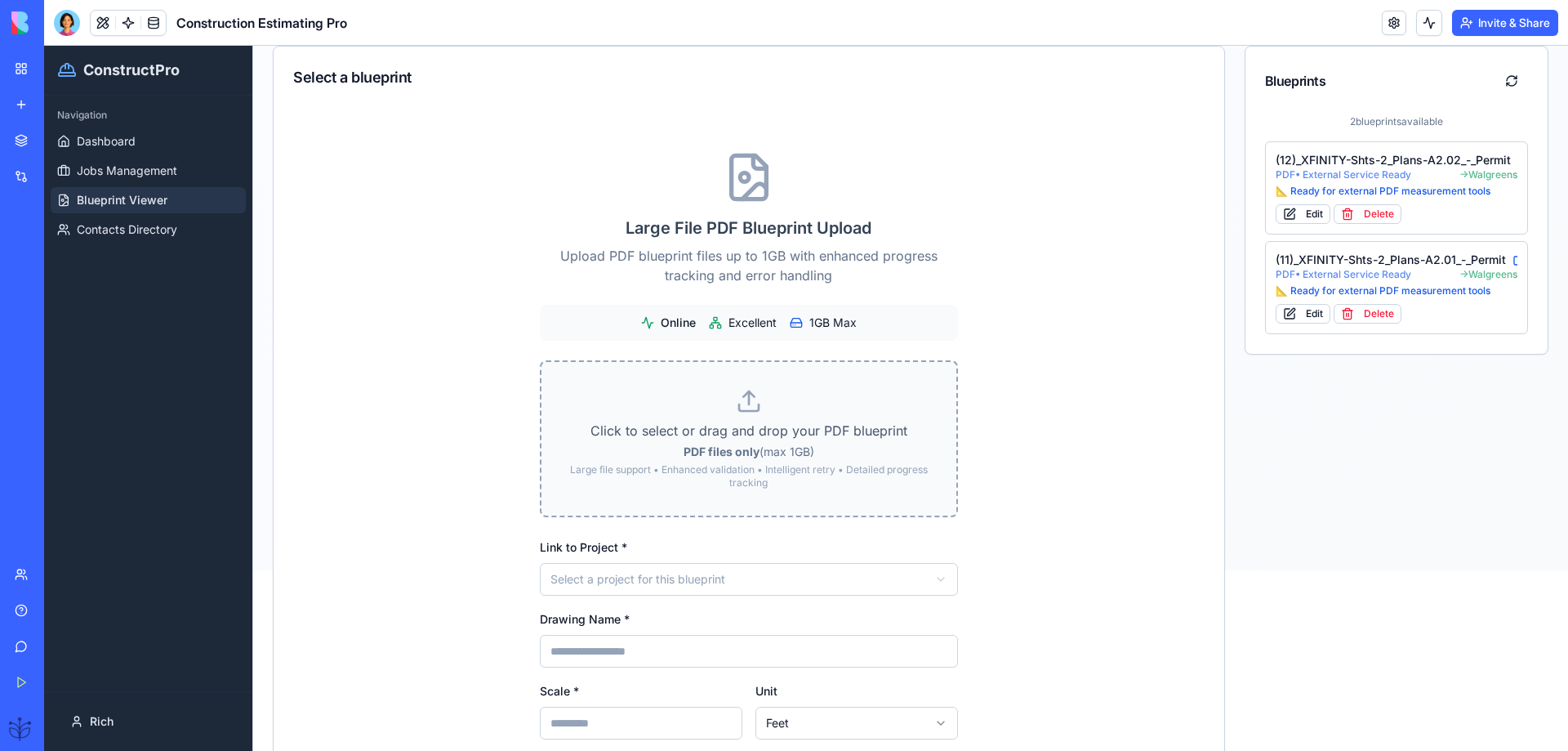
scroll to position [218, 0]
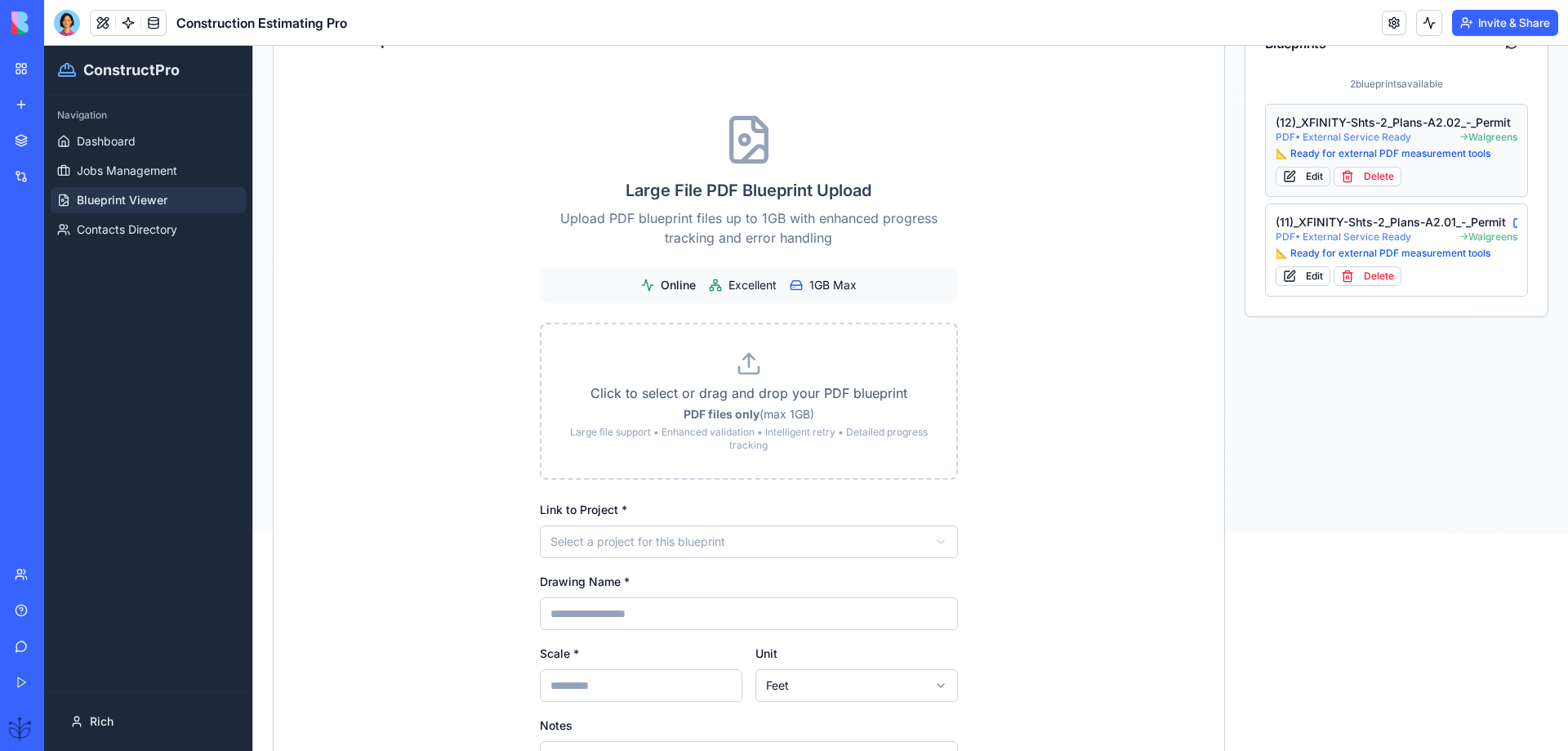
click at [1324, 128] on div "(12)_XFINITY-Shts-2_Plans-A2.02_-_Permit" at bounding box center [1397, 122] width 243 height 17
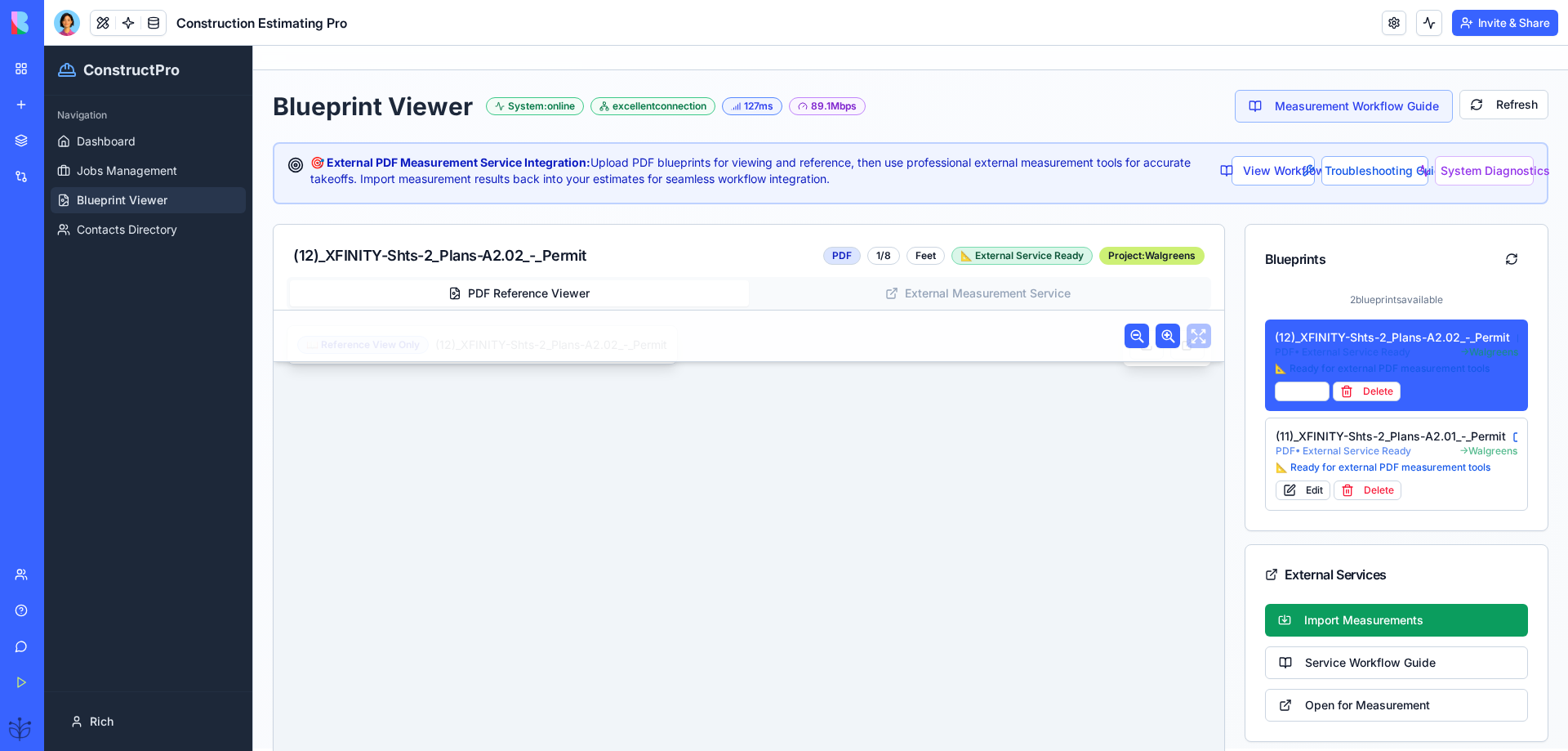
scroll to position [0, 0]
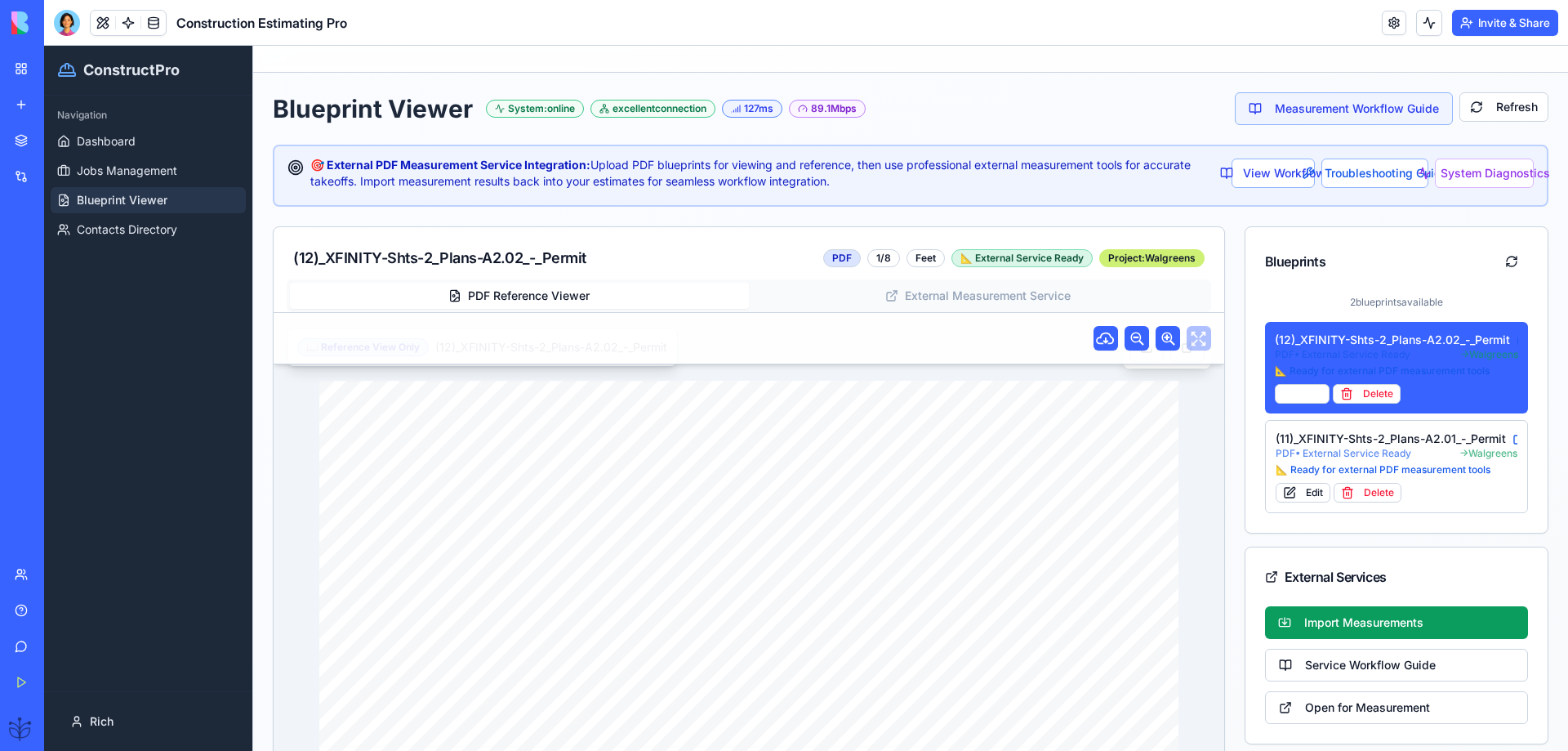
click at [1003, 259] on div "📐 External Service Ready" at bounding box center [1022, 258] width 142 height 18
click at [533, 295] on button "PDF Reference Viewer" at bounding box center [520, 295] width 459 height 26
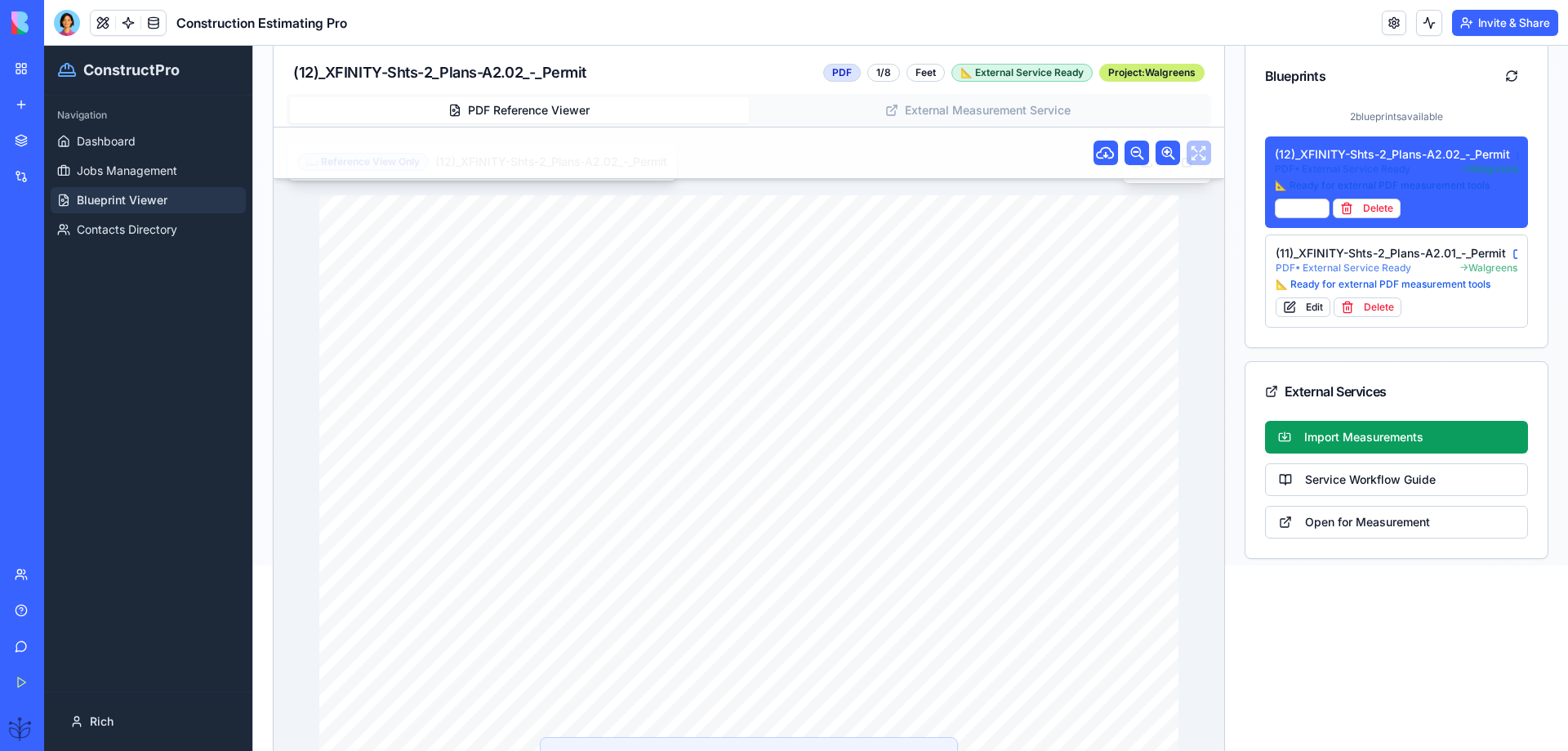
scroll to position [218, 0]
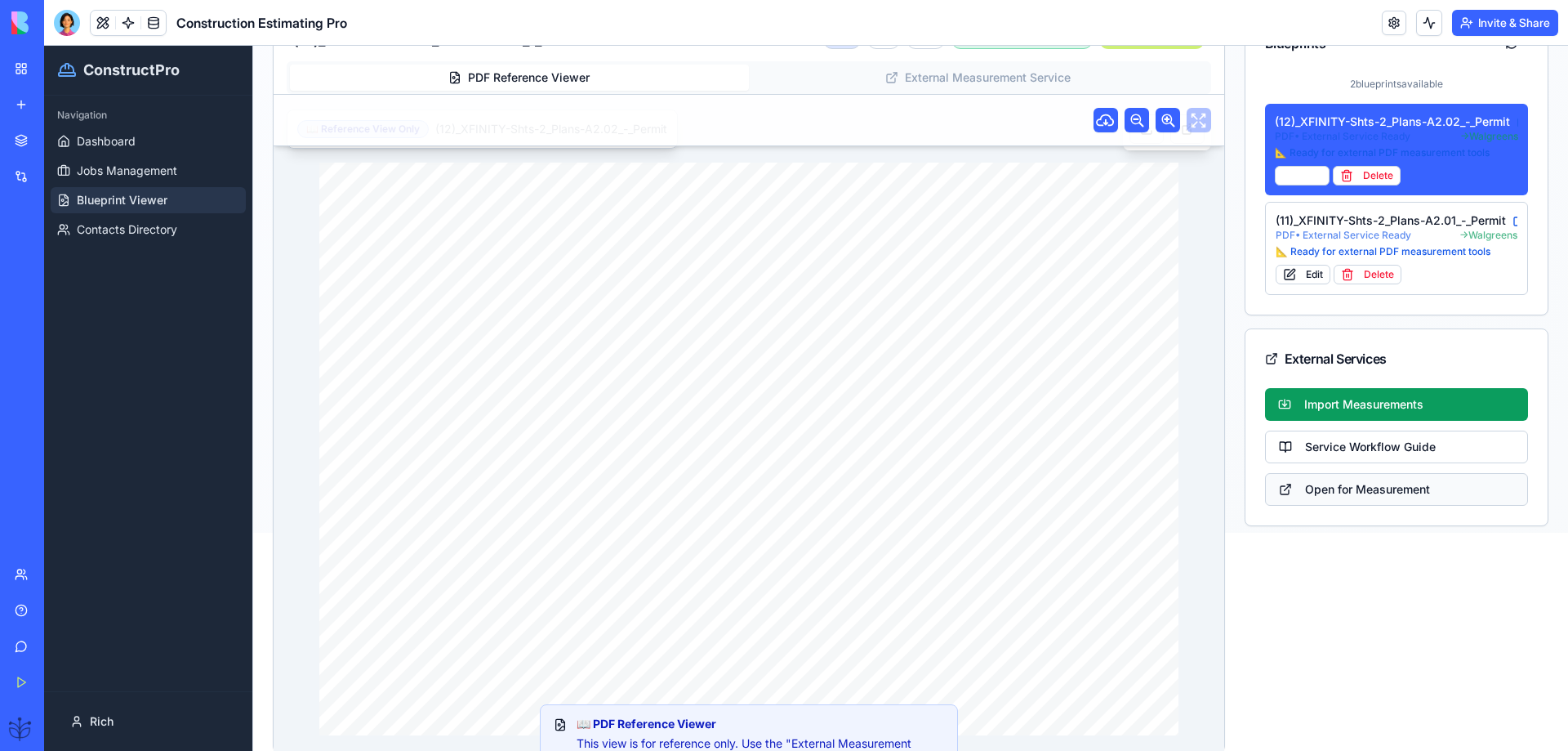
click at [1319, 492] on button "Open for Measurement" at bounding box center [1397, 489] width 264 height 33
click at [68, 19] on div at bounding box center [67, 23] width 26 height 26
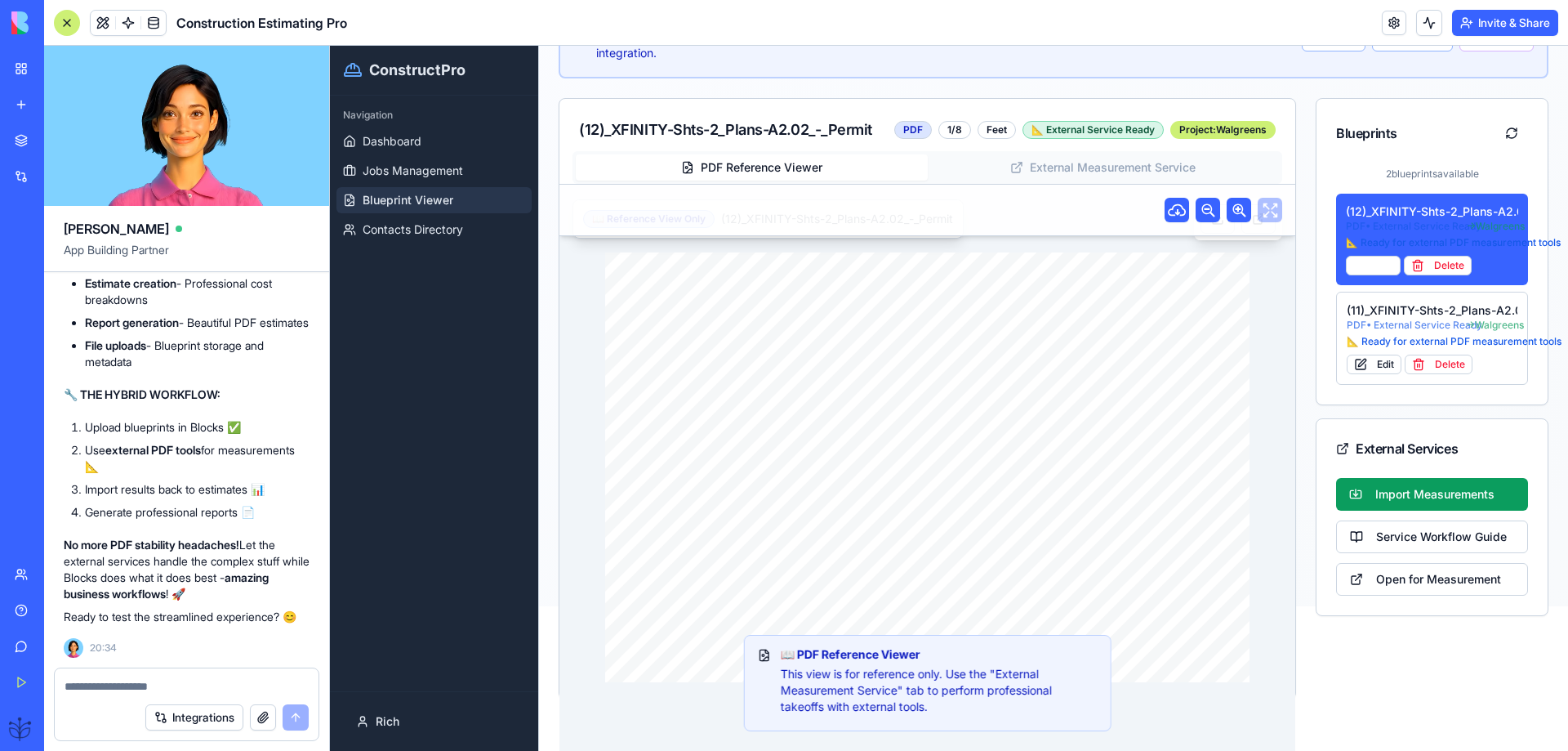
scroll to position [63048, 0]
drag, startPoint x: 208, startPoint y: 434, endPoint x: 83, endPoint y: 436, distance: 125.0
copy li "Integrate via API calls"
click at [98, 689] on textarea at bounding box center [186, 686] width 244 height 17
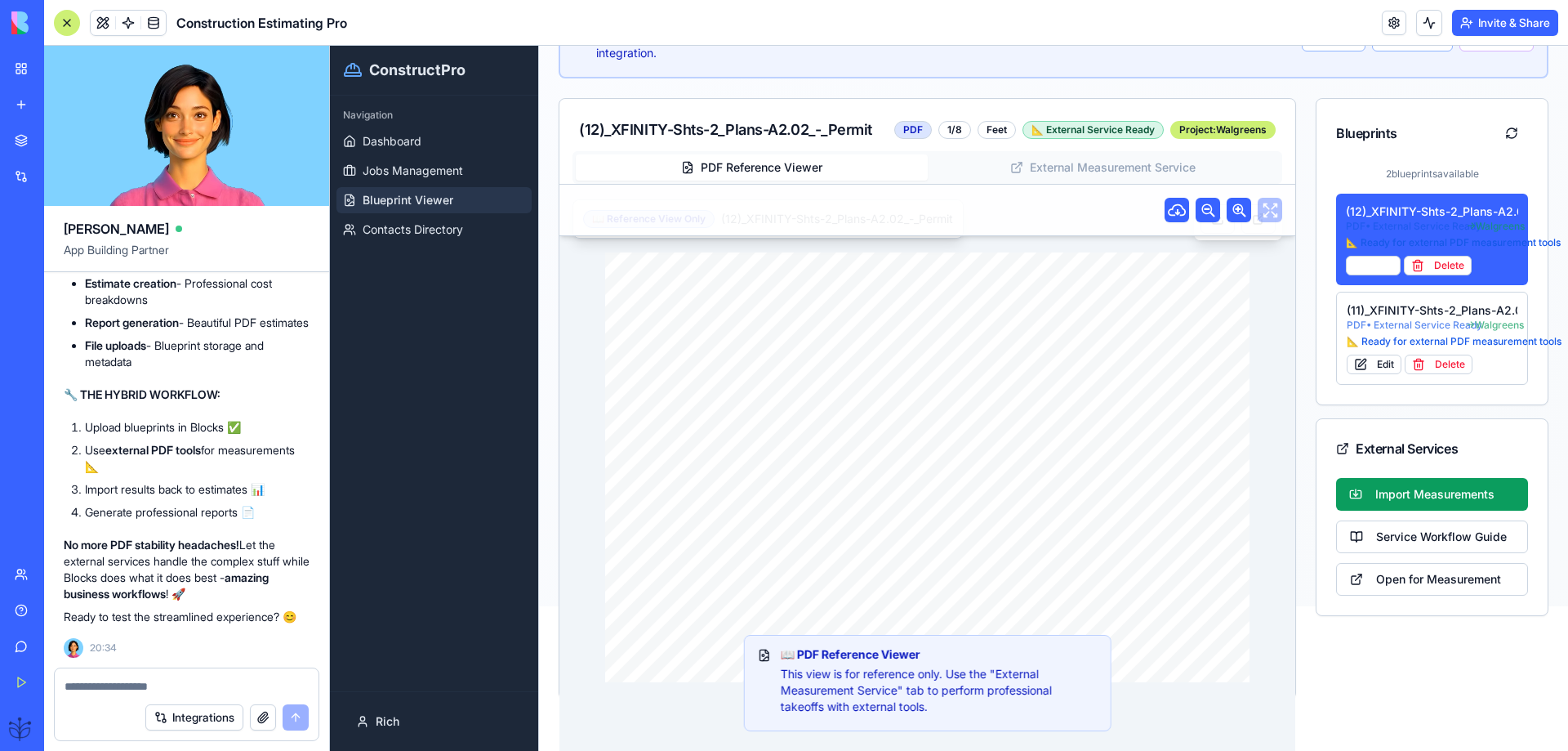
paste textarea "**********"
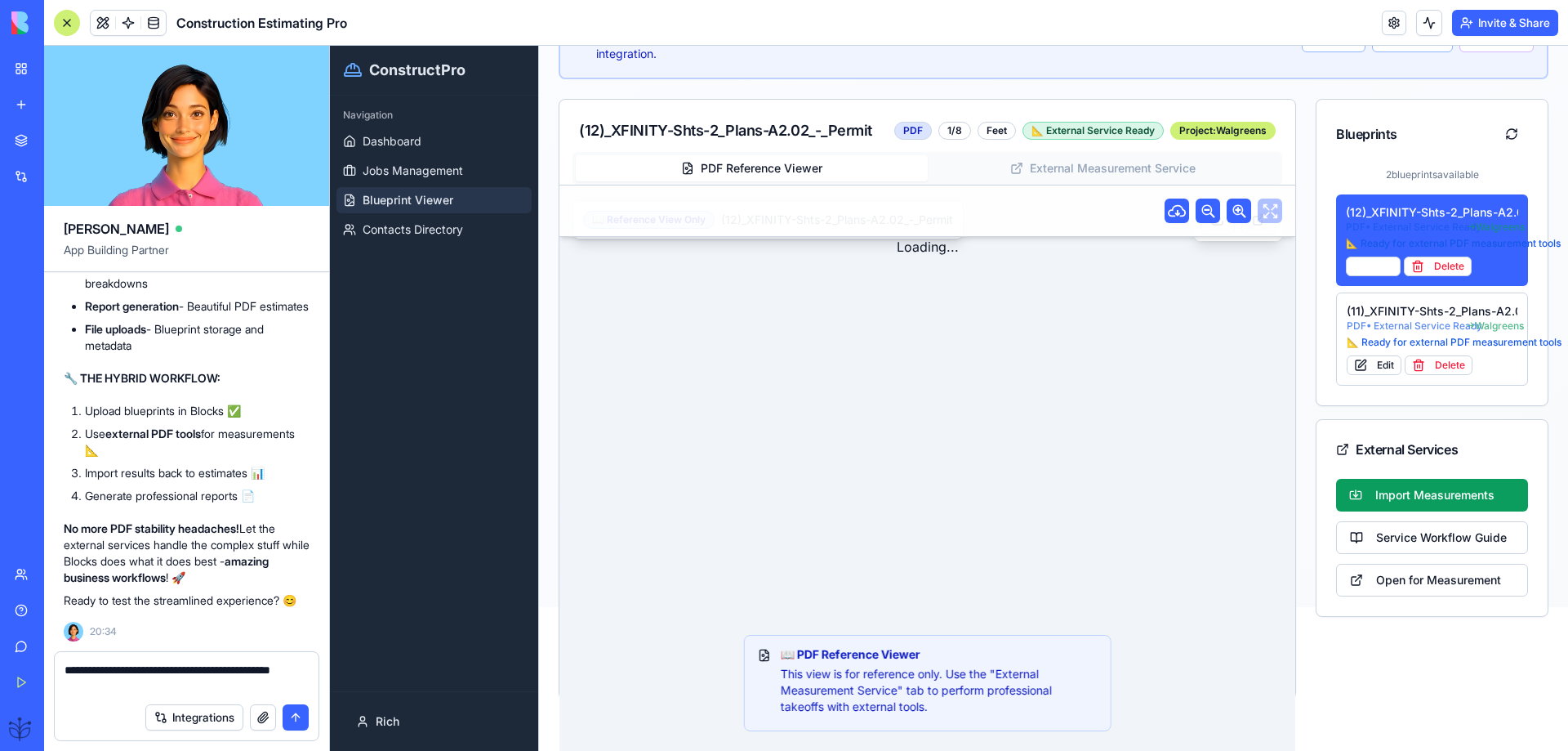
scroll to position [144, 0]
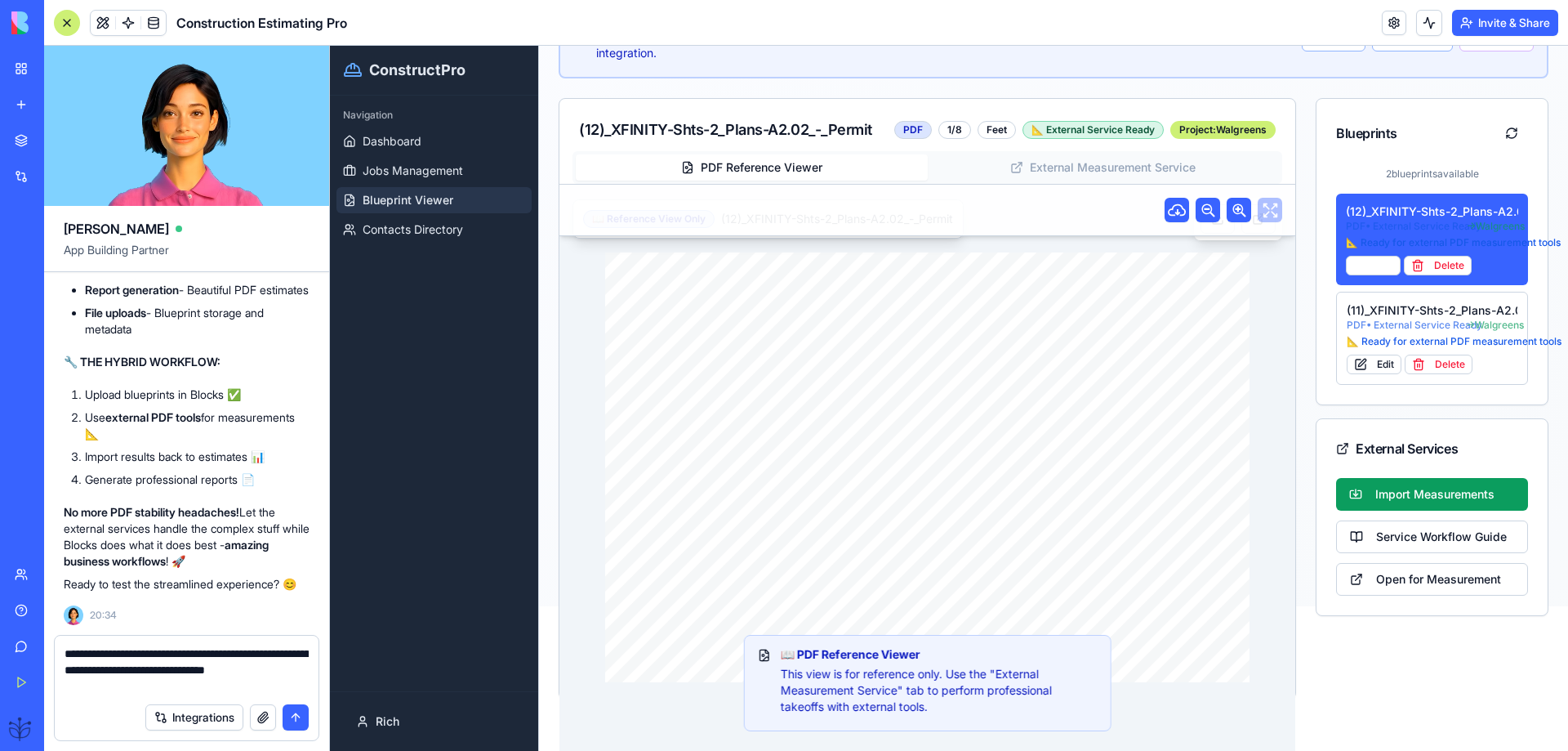
type textarea "**********"
click at [288, 706] on button "submit" at bounding box center [295, 718] width 26 height 26
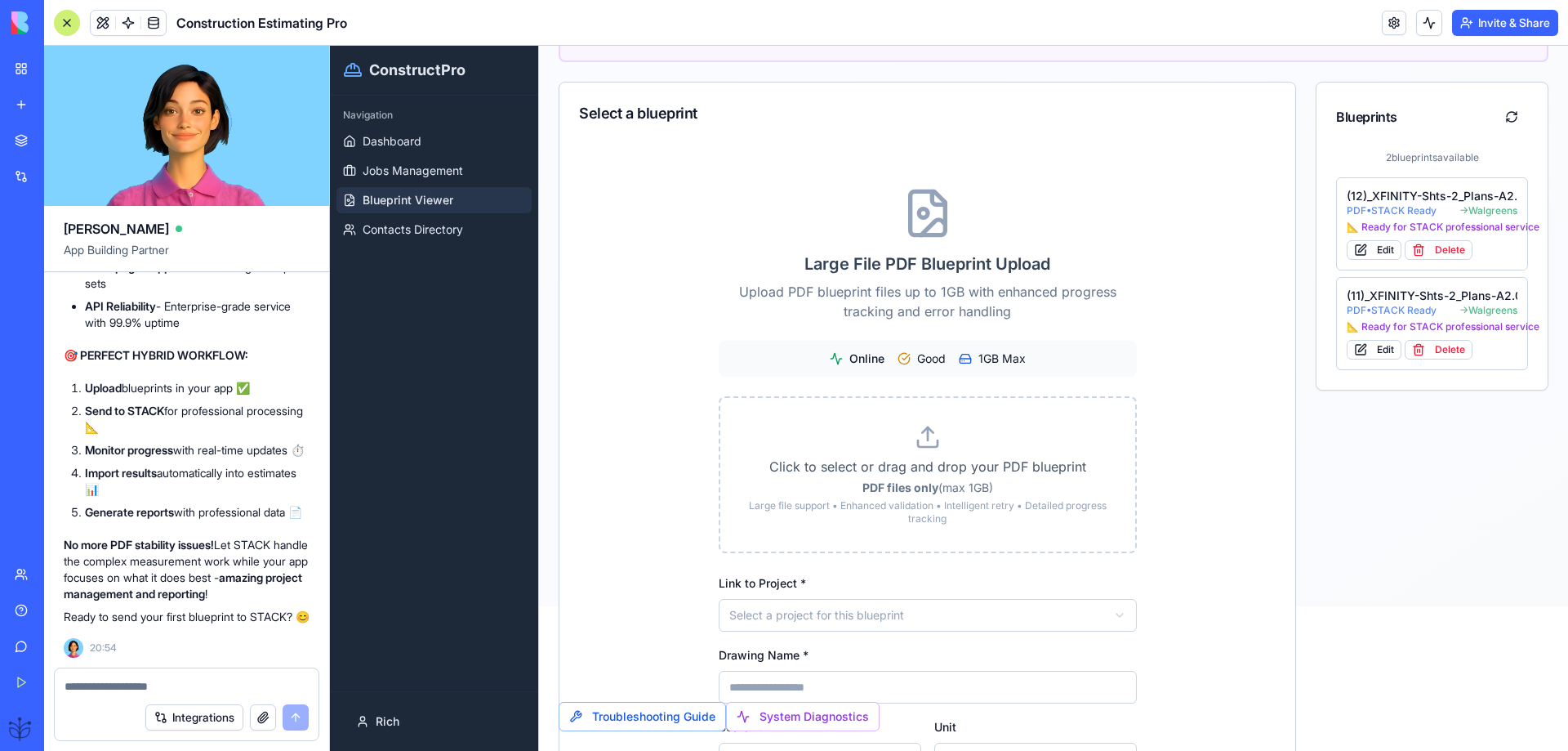
scroll to position [65495, 0]
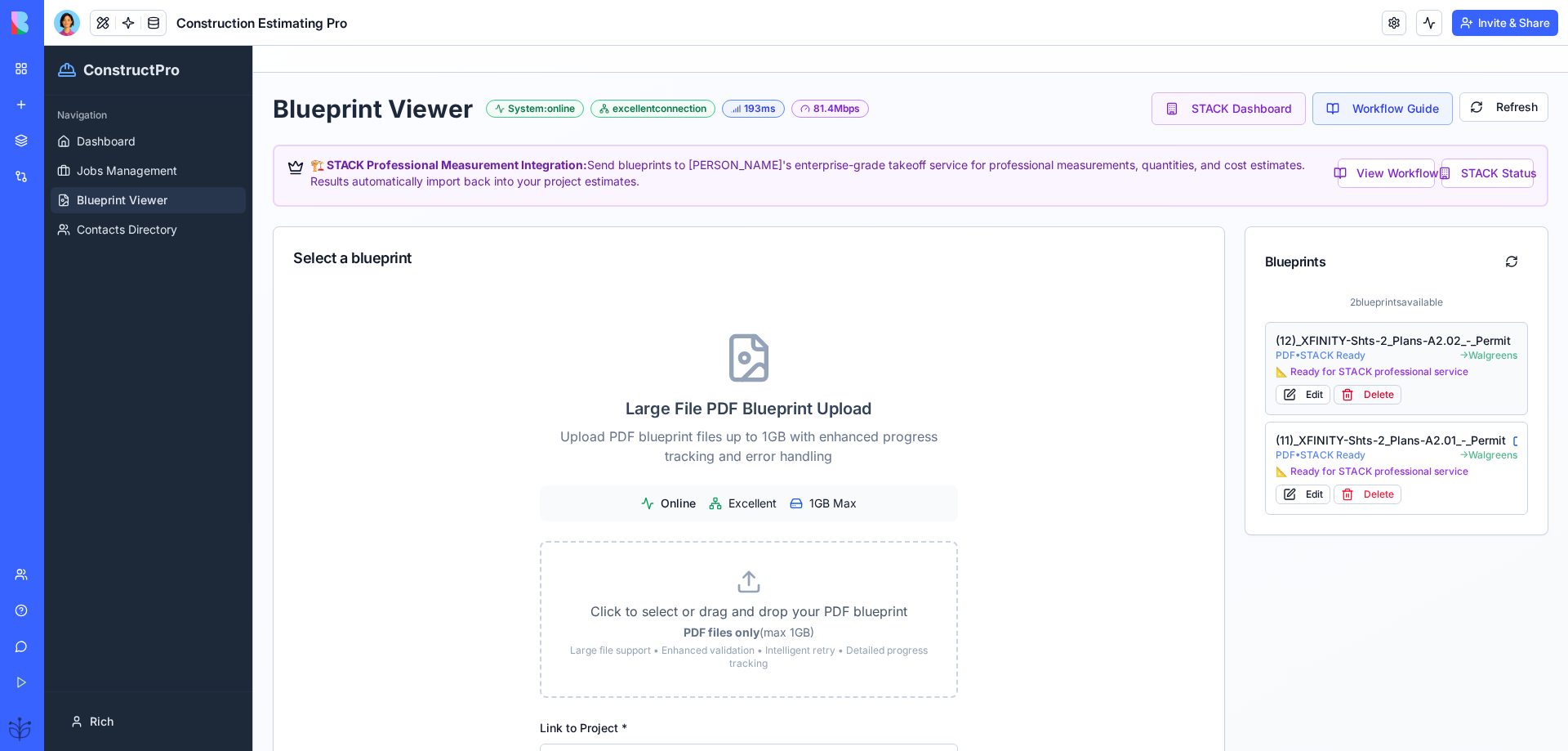
click at [1363, 400] on button "Delete" at bounding box center [1367, 394] width 68 height 19
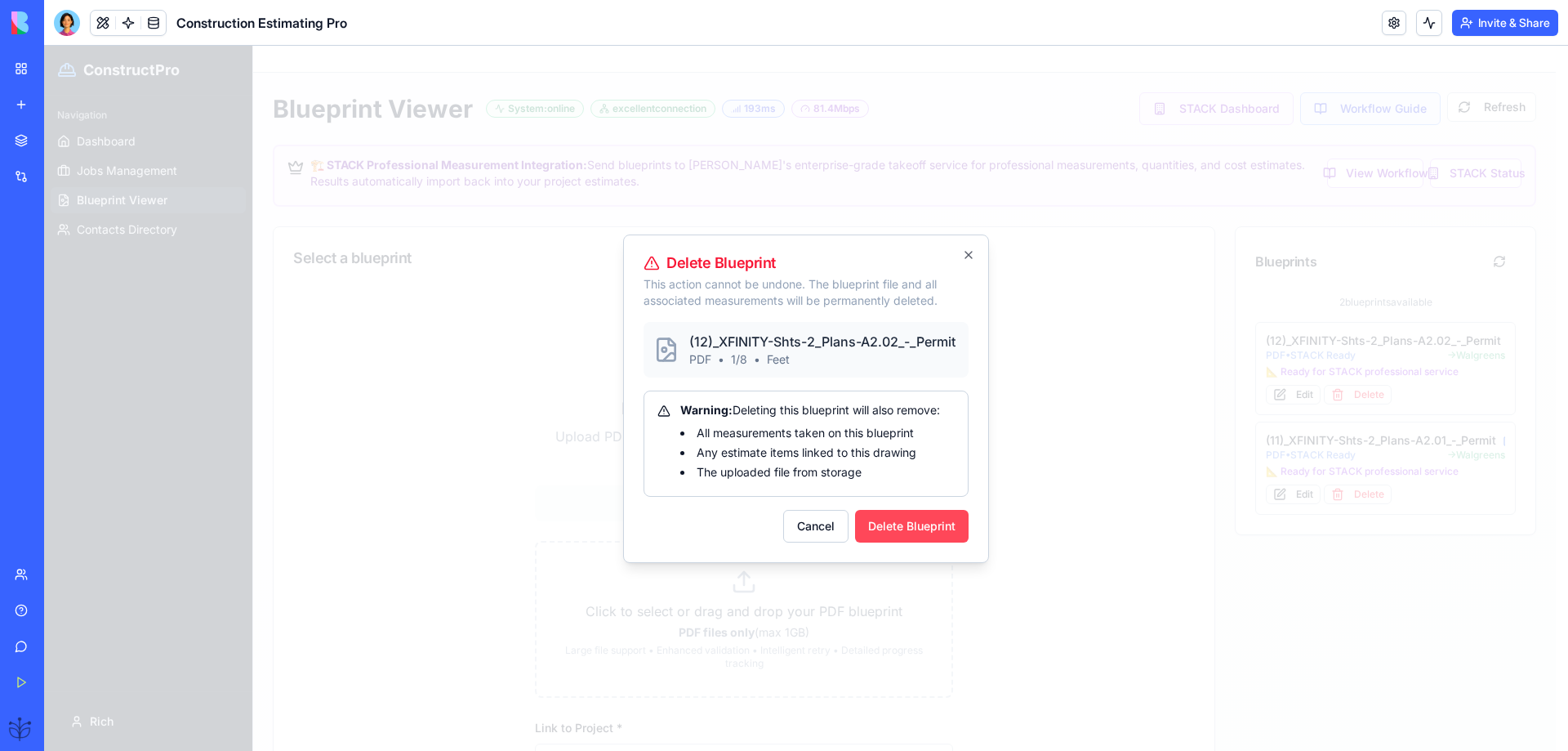
click at [941, 529] on button "Delete Blueprint" at bounding box center [911, 526] width 113 height 33
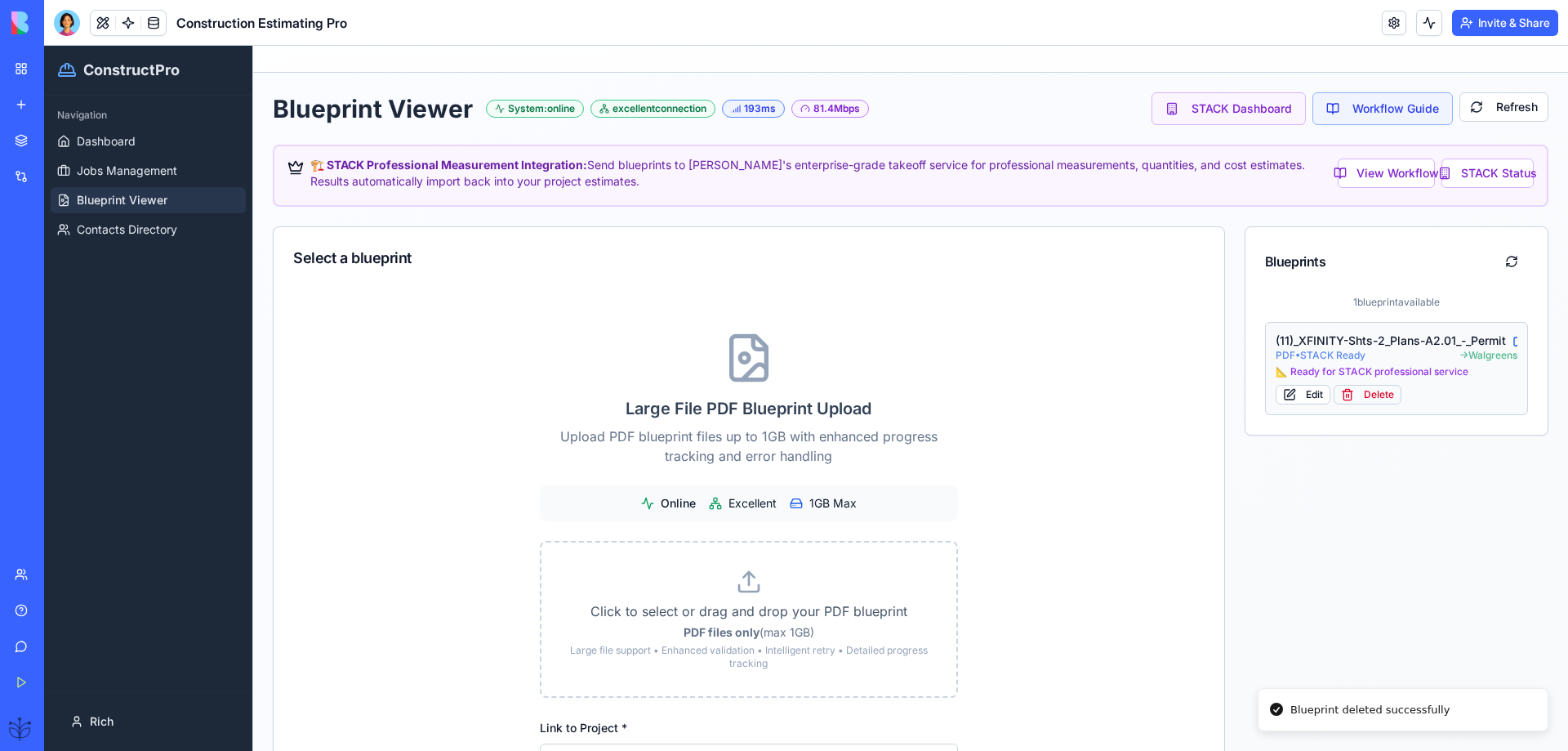
click at [1368, 391] on button "Delete" at bounding box center [1367, 394] width 68 height 19
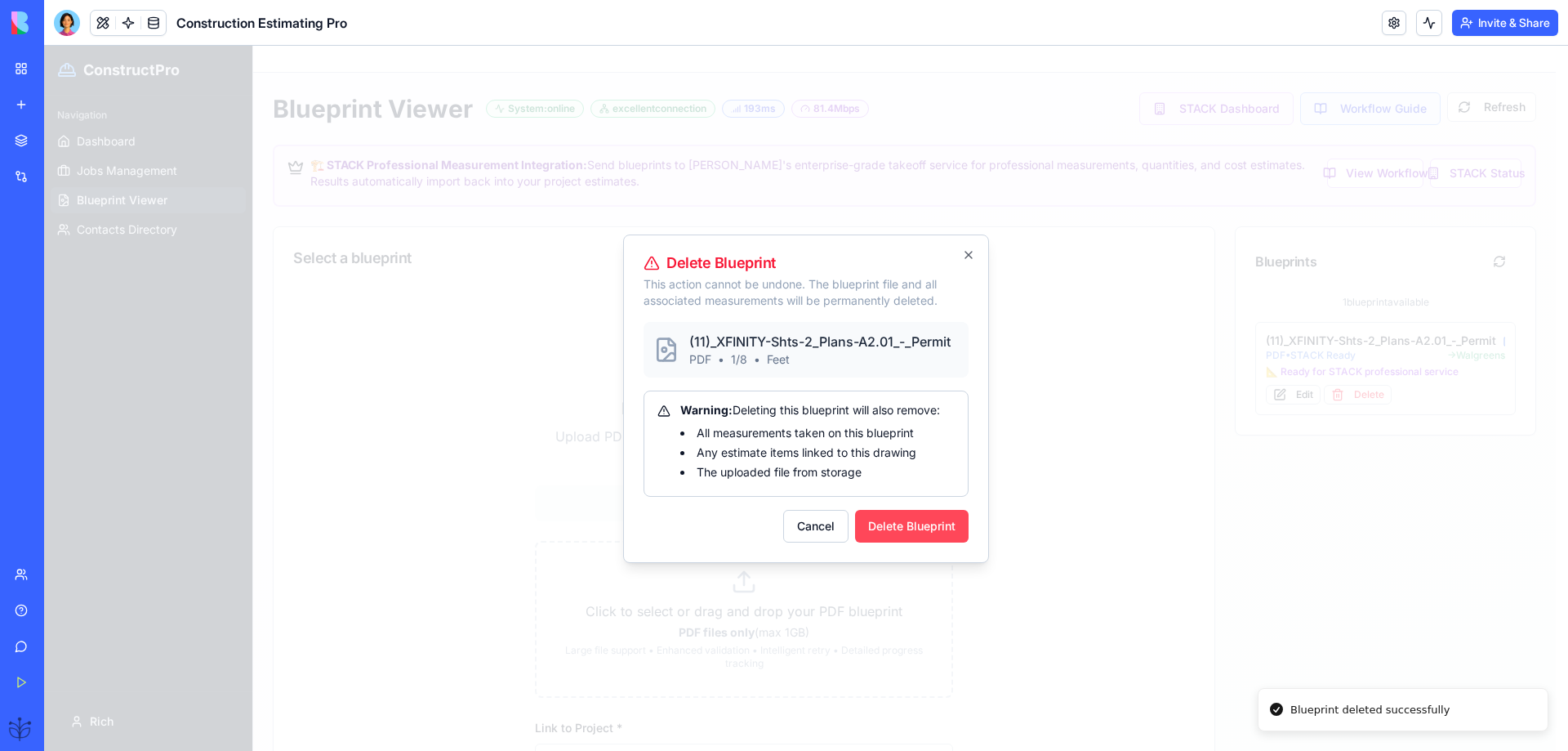
click at [923, 528] on button "Delete Blueprint" at bounding box center [911, 526] width 113 height 33
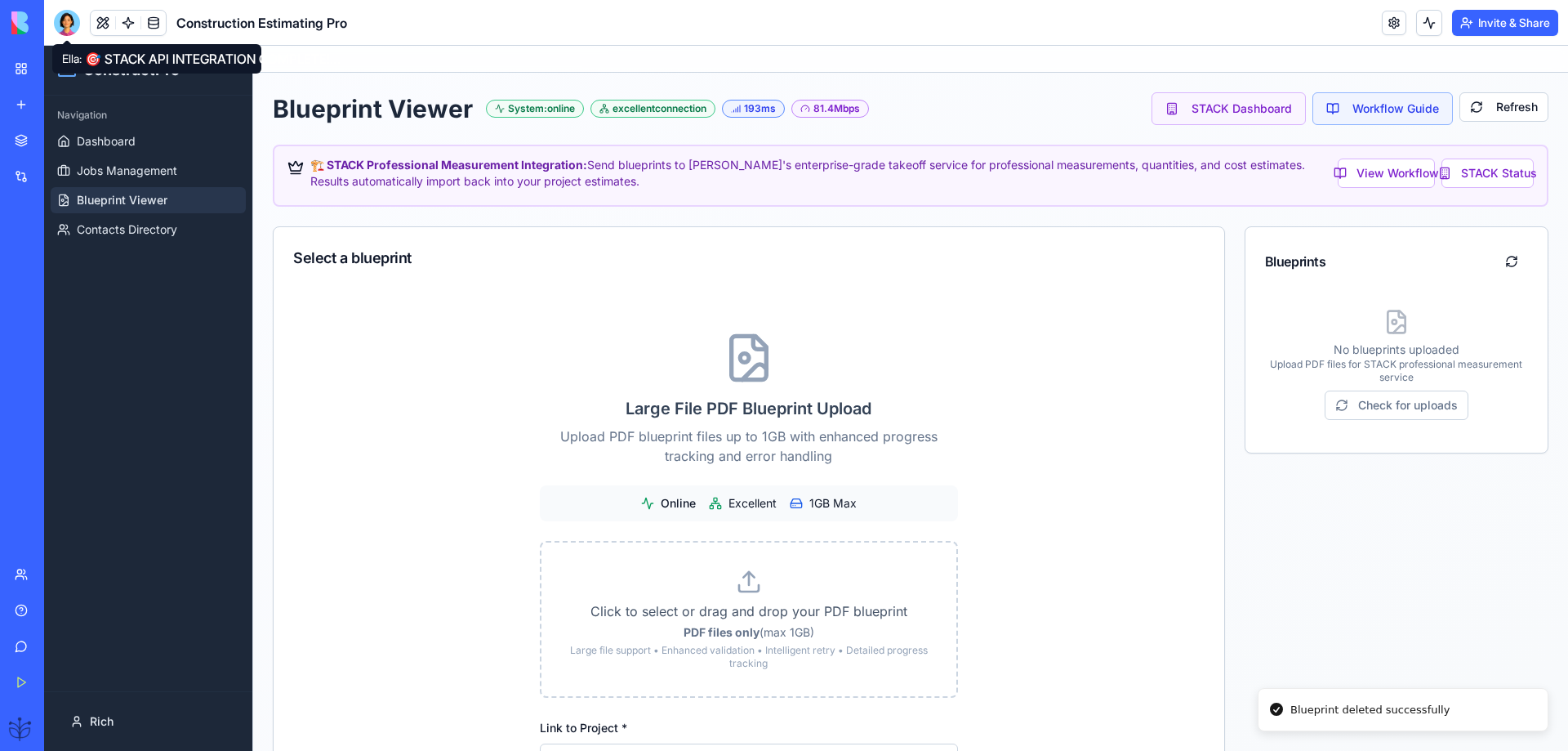
click at [66, 18] on div at bounding box center [67, 23] width 26 height 26
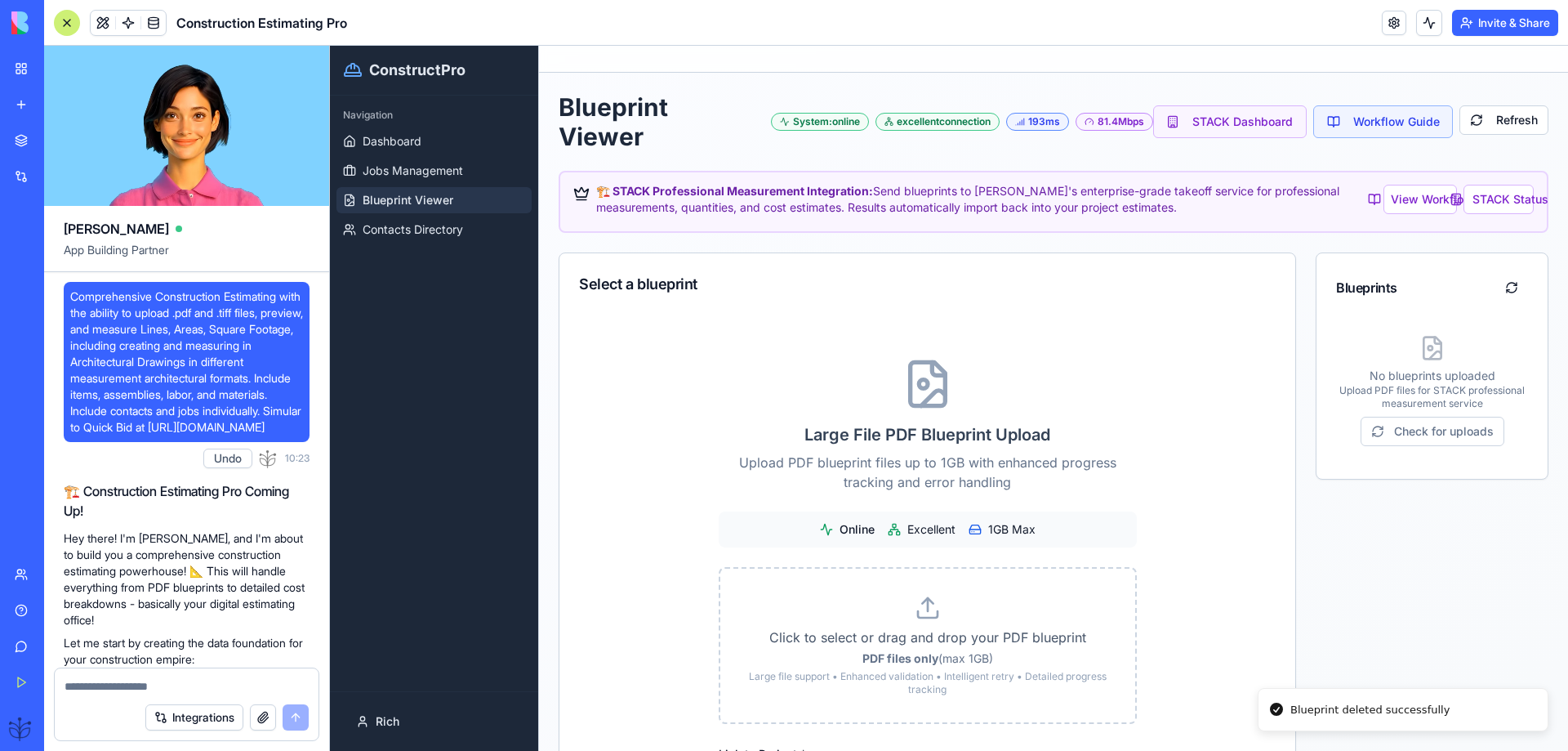
scroll to position [65495, 0]
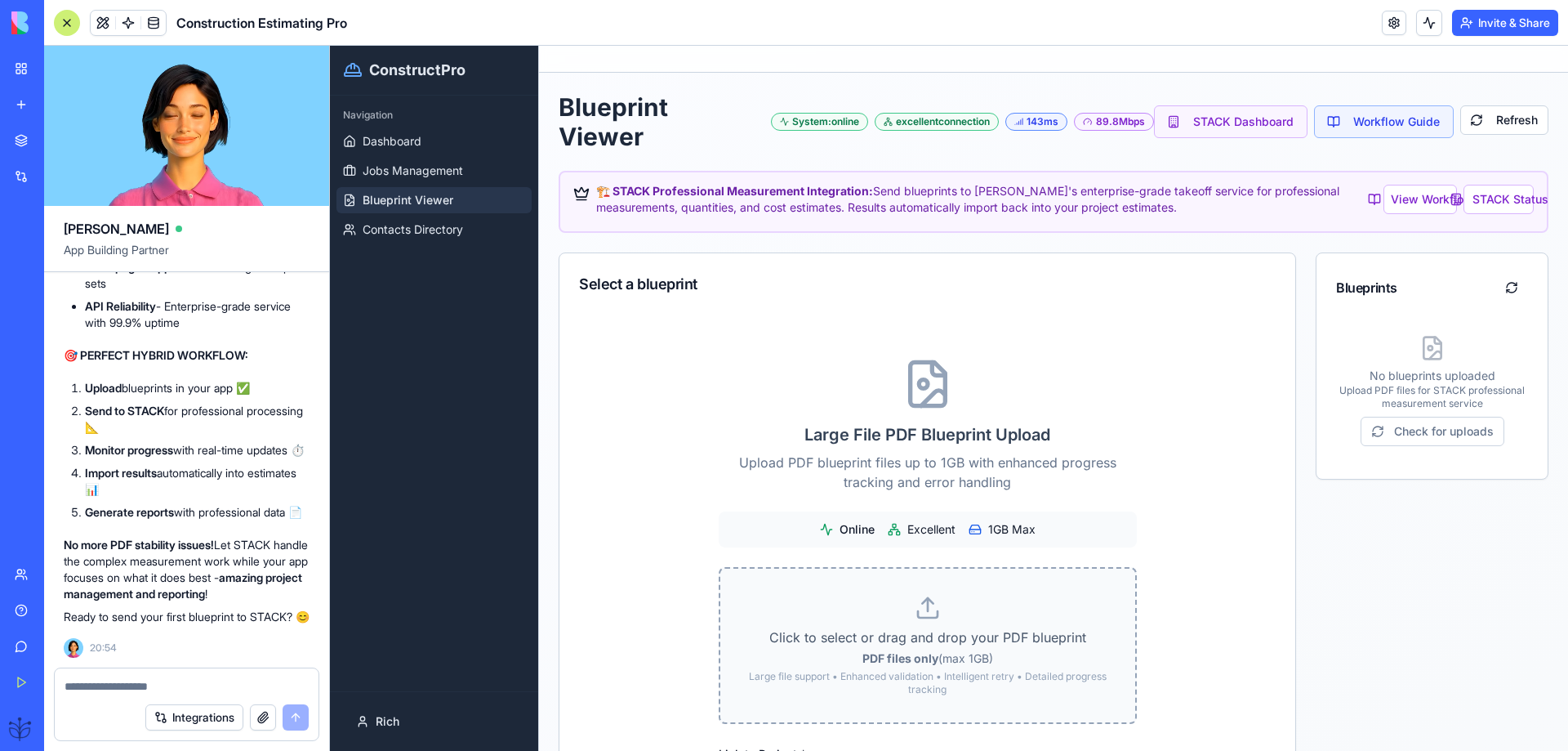
click at [927, 636] on p "Click to select or drag and drop your PDF blueprint" at bounding box center [928, 637] width 362 height 19
click at [330, 46] on input "Click to select or drag and drop your PDF blueprint PDF files only (max 1GB) La…" at bounding box center [330, 46] width 0 height 0
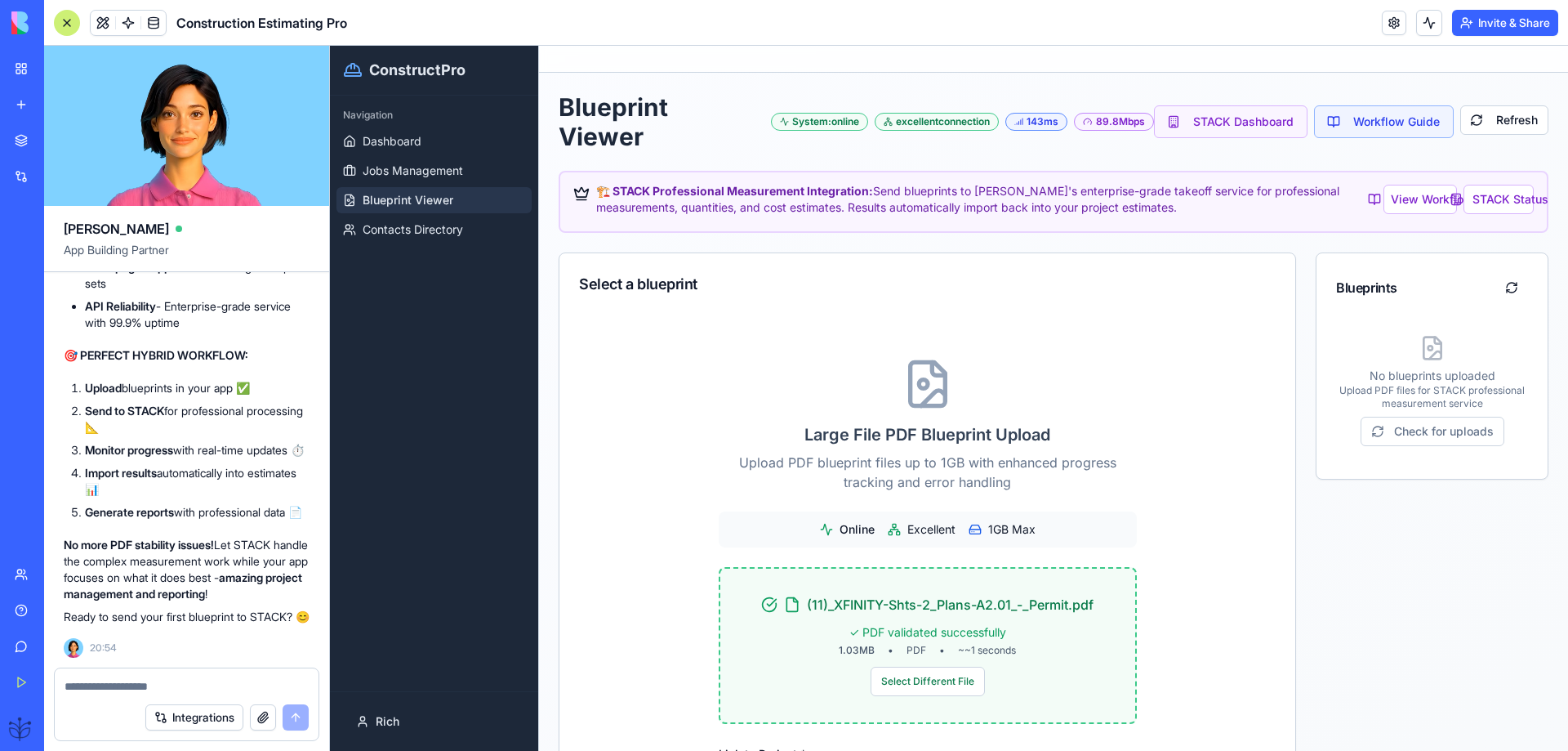
type input "**********"
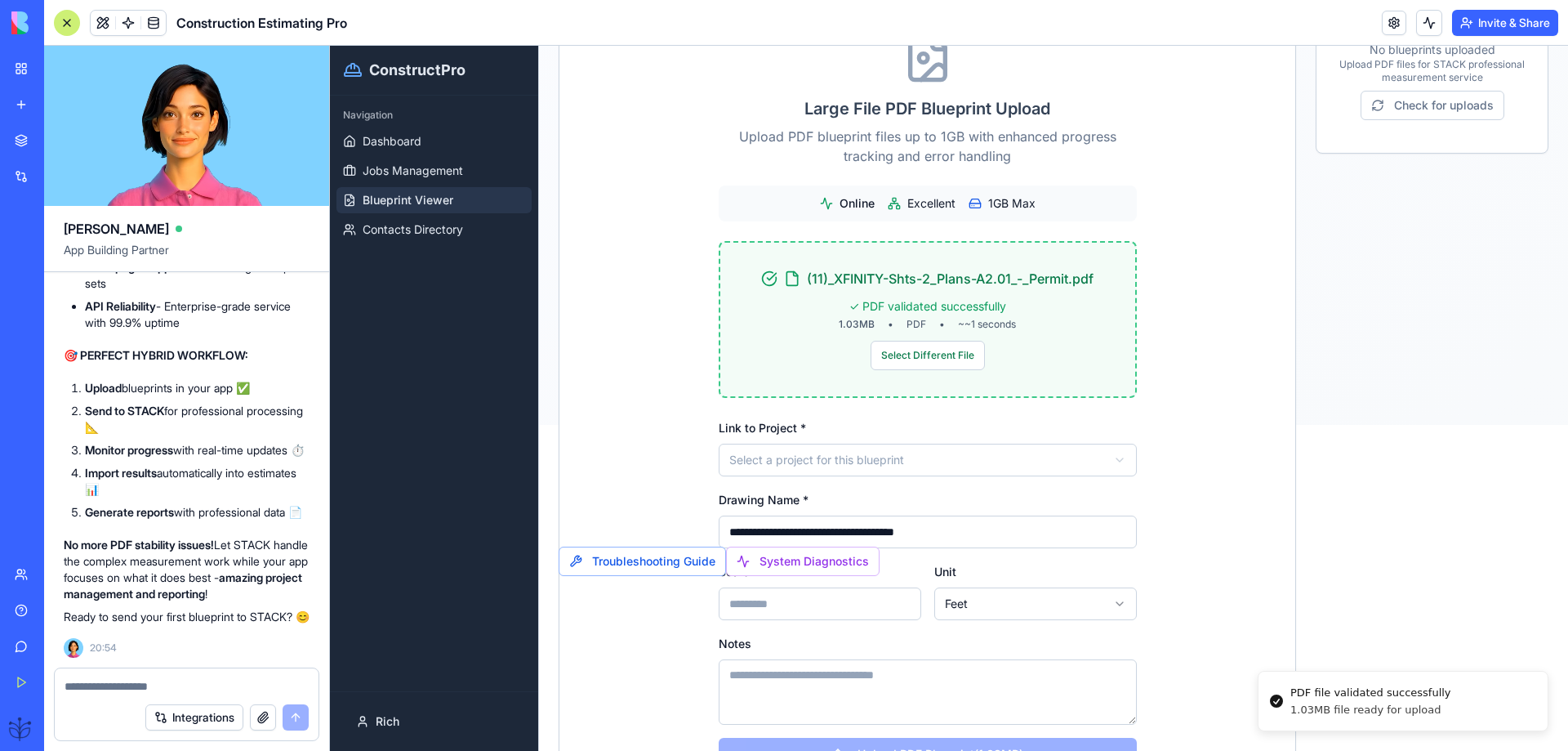
scroll to position [326, 0]
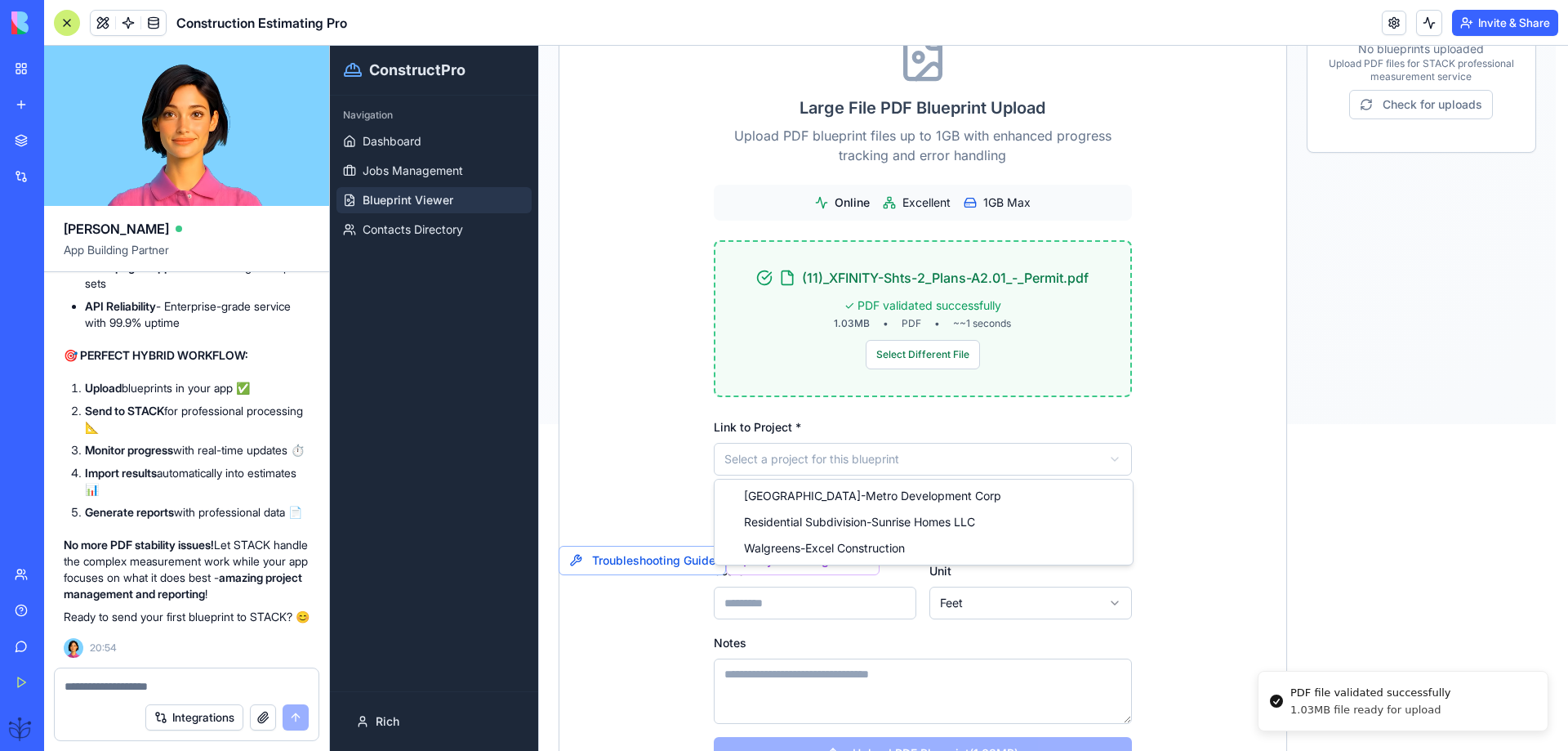
click at [842, 424] on html "**********" at bounding box center [949, 72] width 1238 height 705
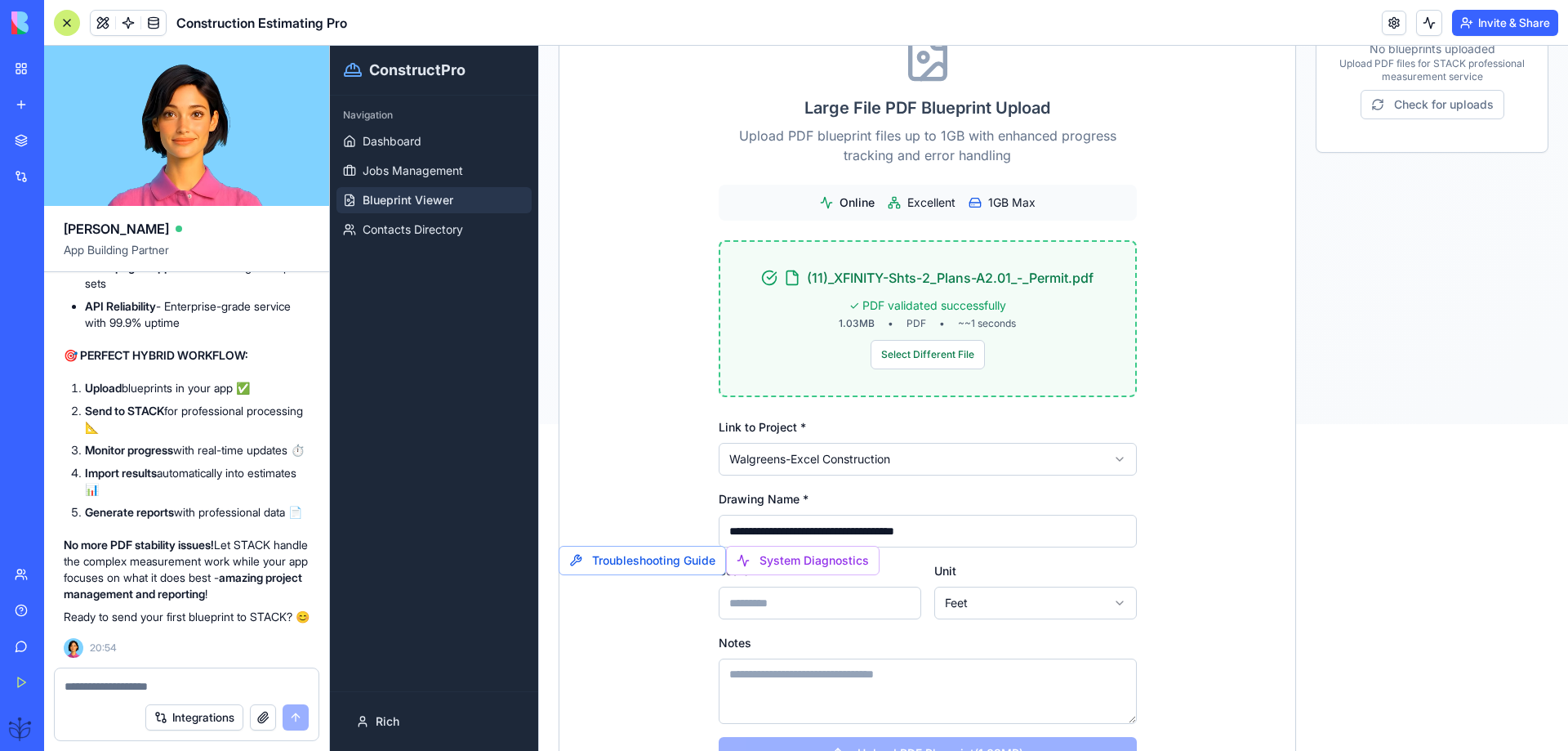
scroll to position [397, 0]
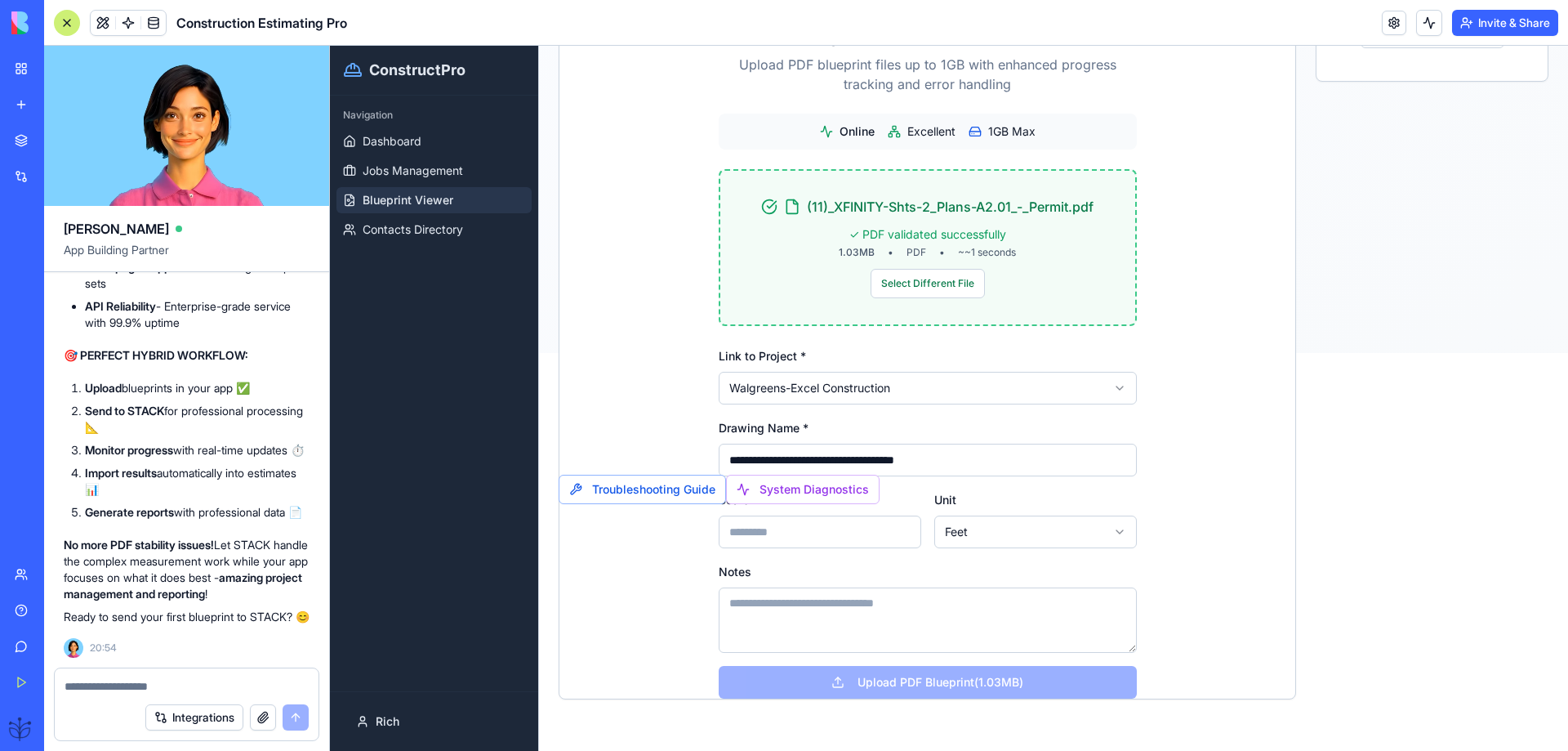
click at [731, 535] on input "Scale *" at bounding box center [820, 531] width 202 height 33
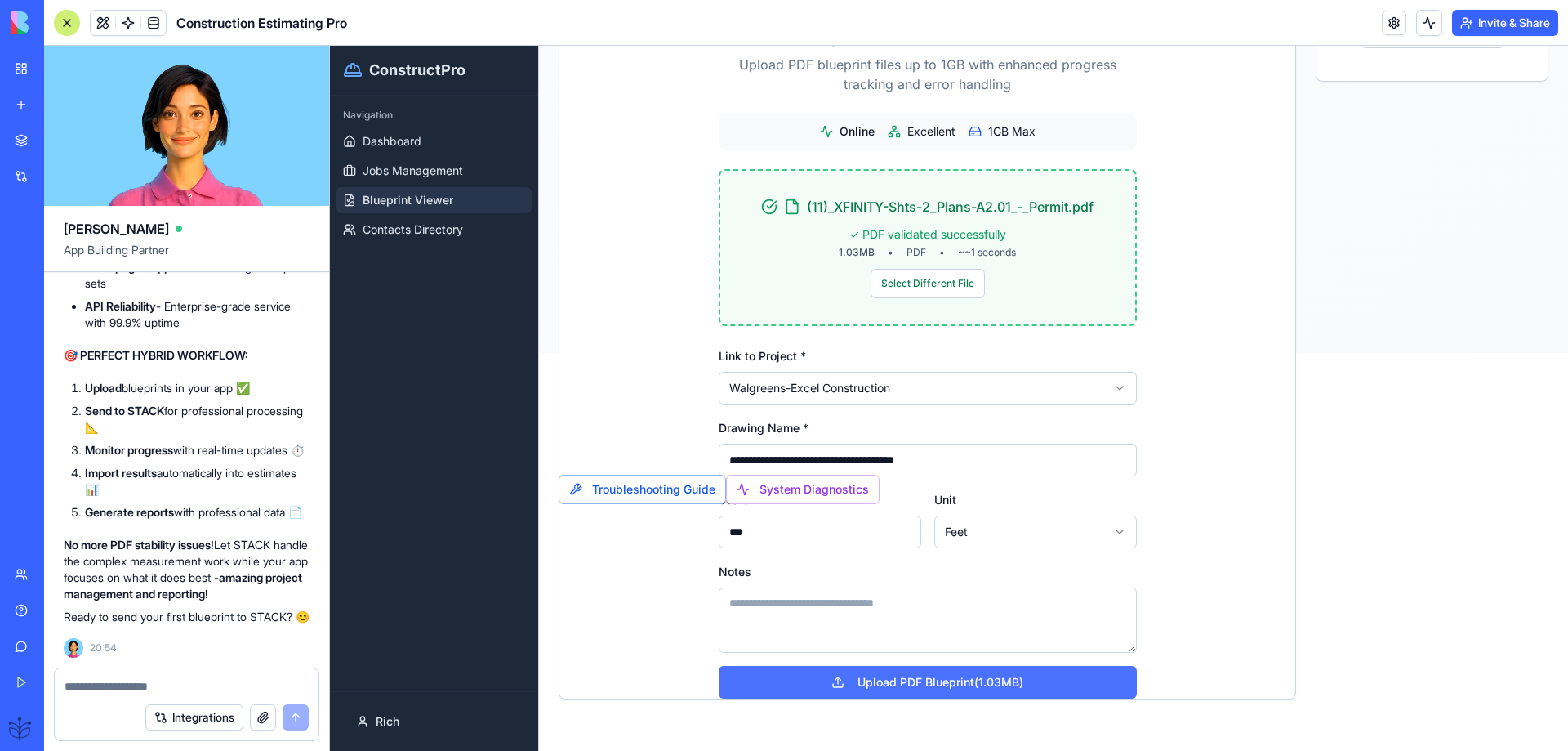
type input "***"
click at [901, 687] on button "Upload PDF Blueprint (1.03MB)" at bounding box center [928, 682] width 419 height 33
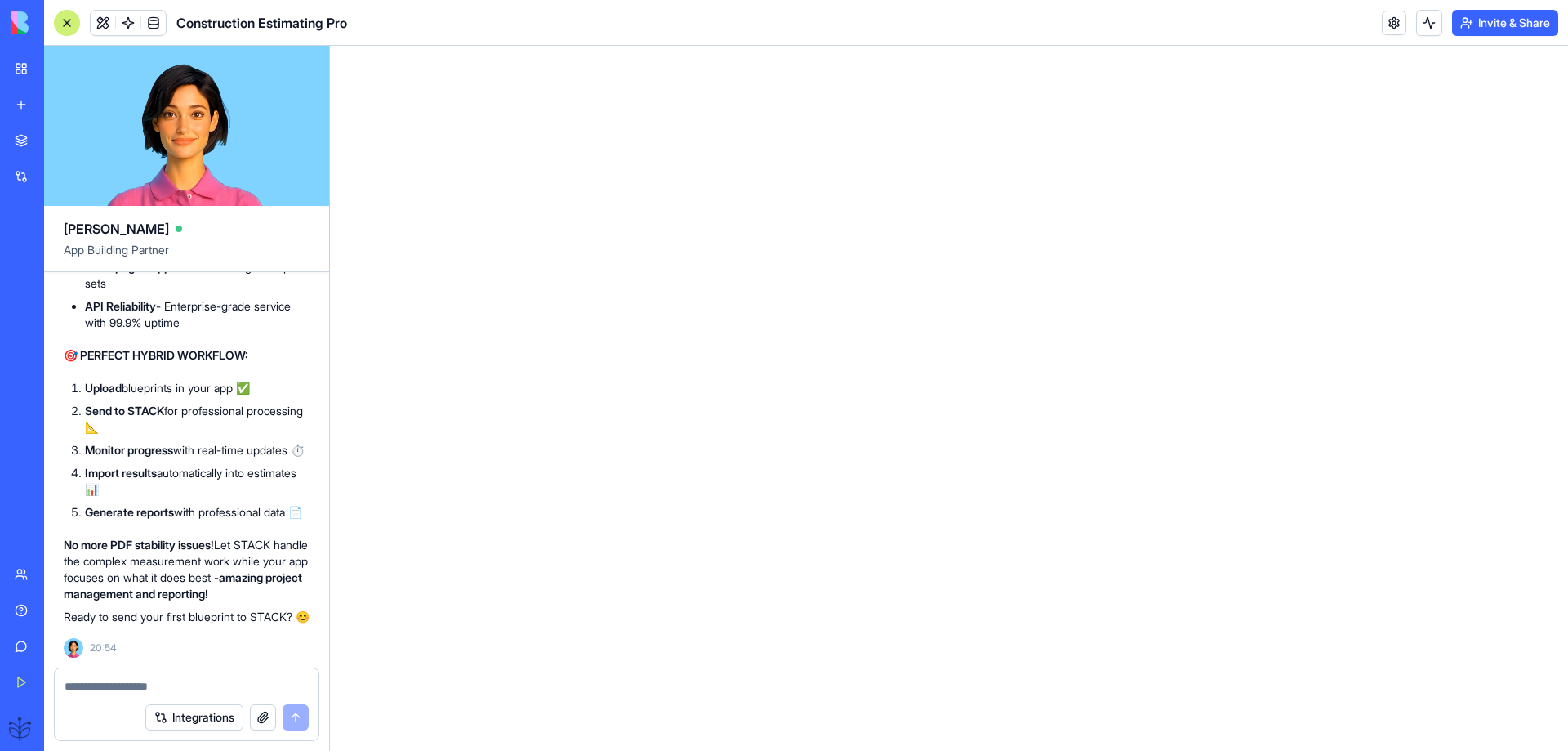
scroll to position [0, 0]
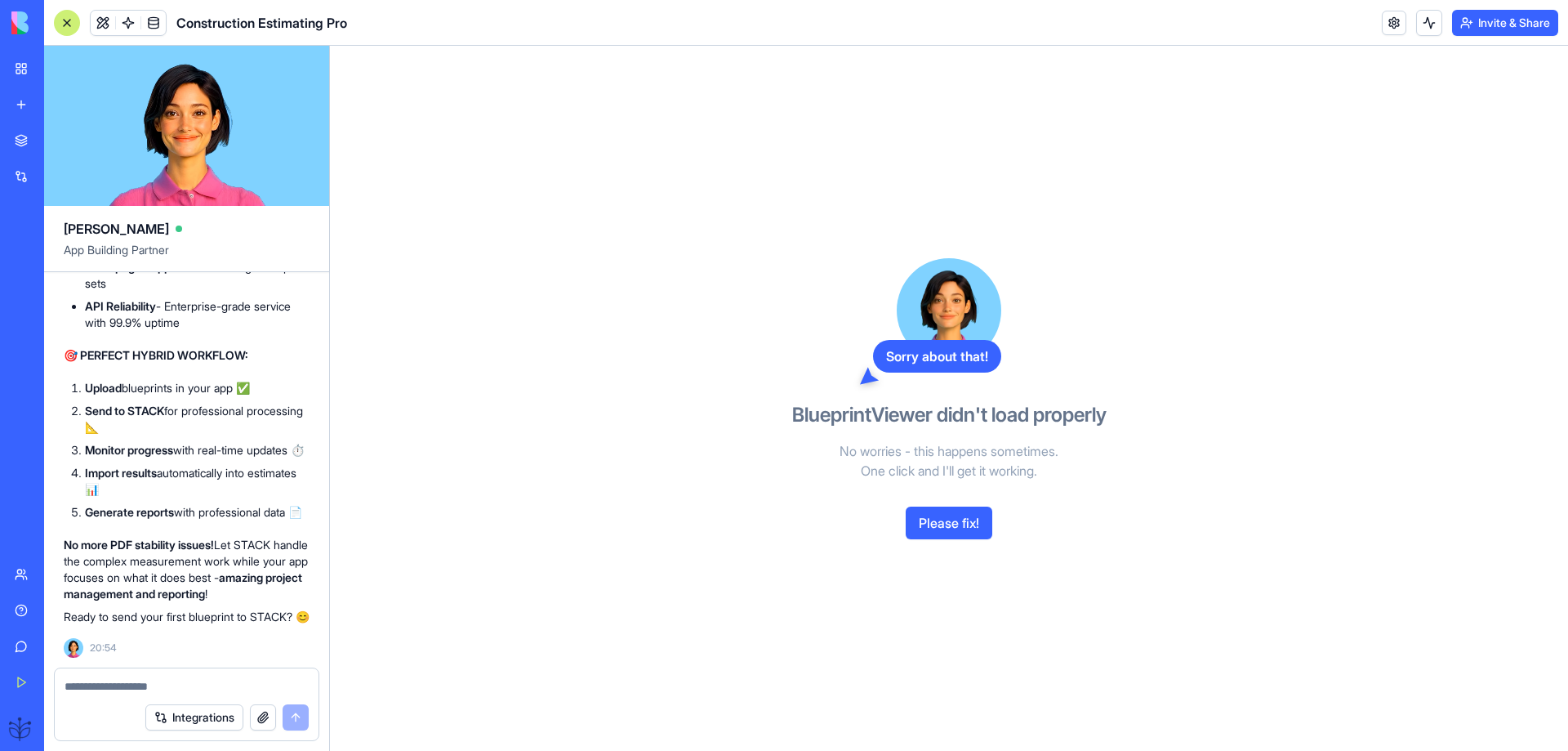
drag, startPoint x: 952, startPoint y: 509, endPoint x: 948, endPoint y: 518, distance: 9.8
click at [952, 514] on button "Please fix!" at bounding box center [949, 522] width 86 height 33
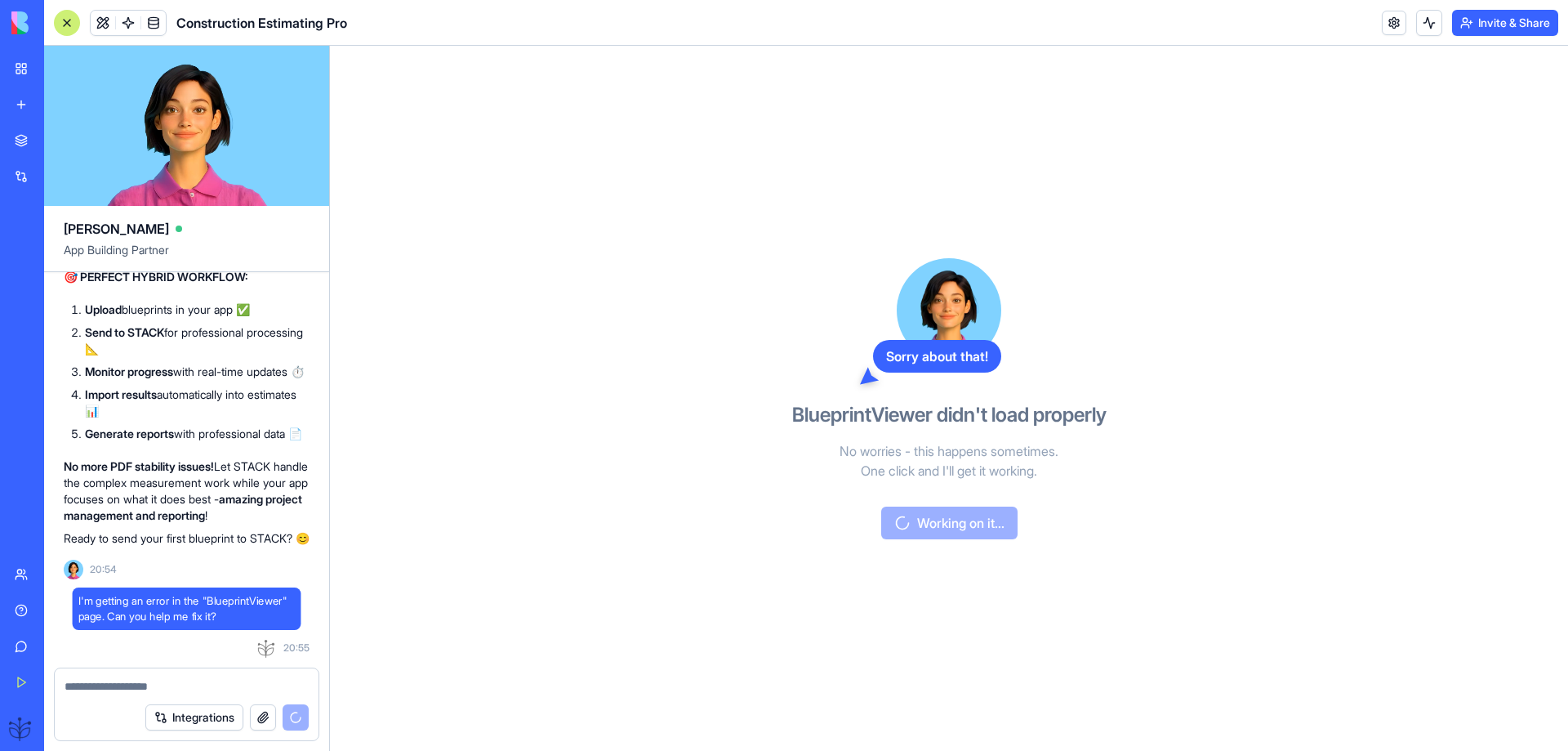
scroll to position [65590, 0]
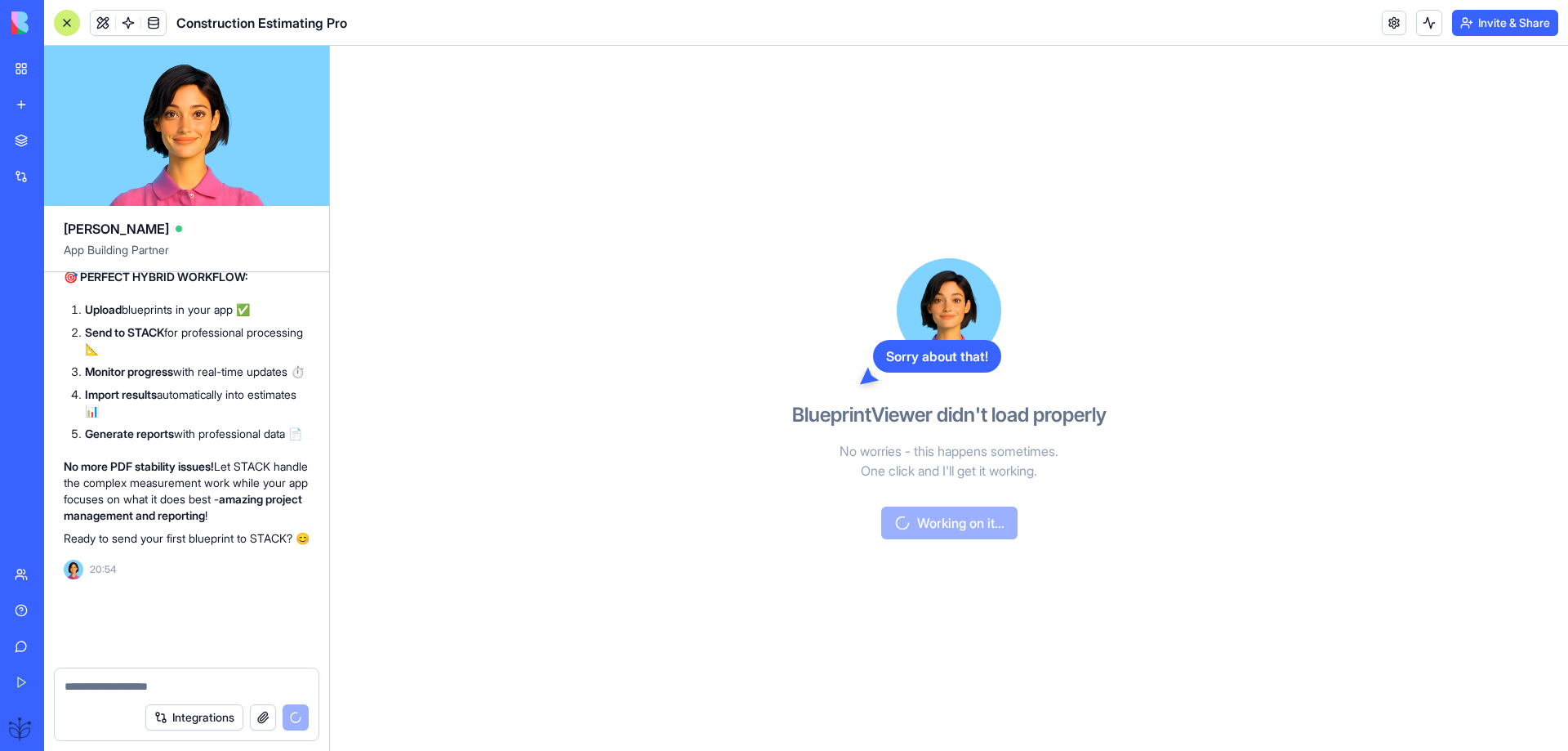
click at [945, 522] on div "Sorry about that! BlueprintViewer didn't load properly No worries - this happen…" at bounding box center [949, 398] width 376 height 705
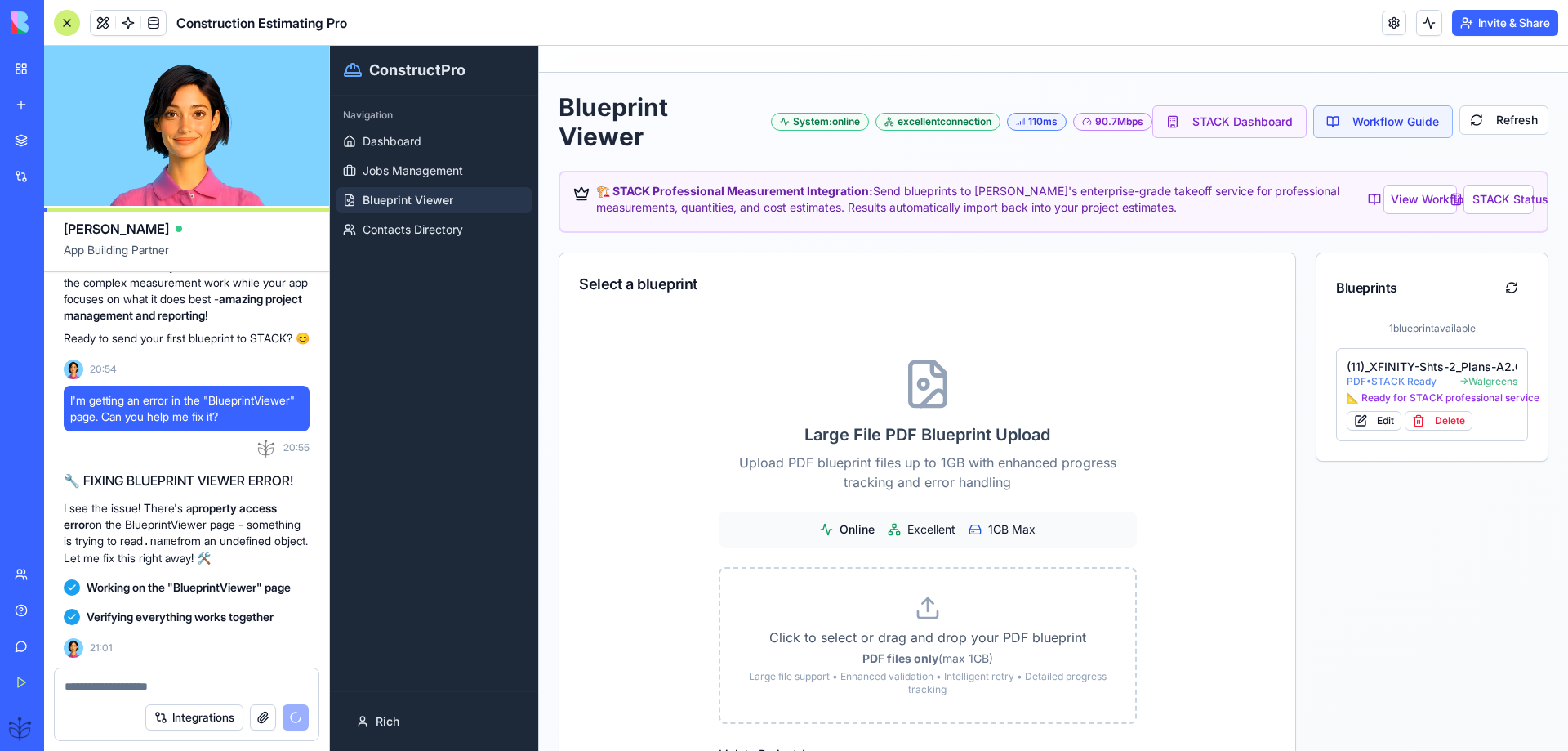
scroll to position [66376, 0]
